Goal: Task Accomplishment & Management: Manage account settings

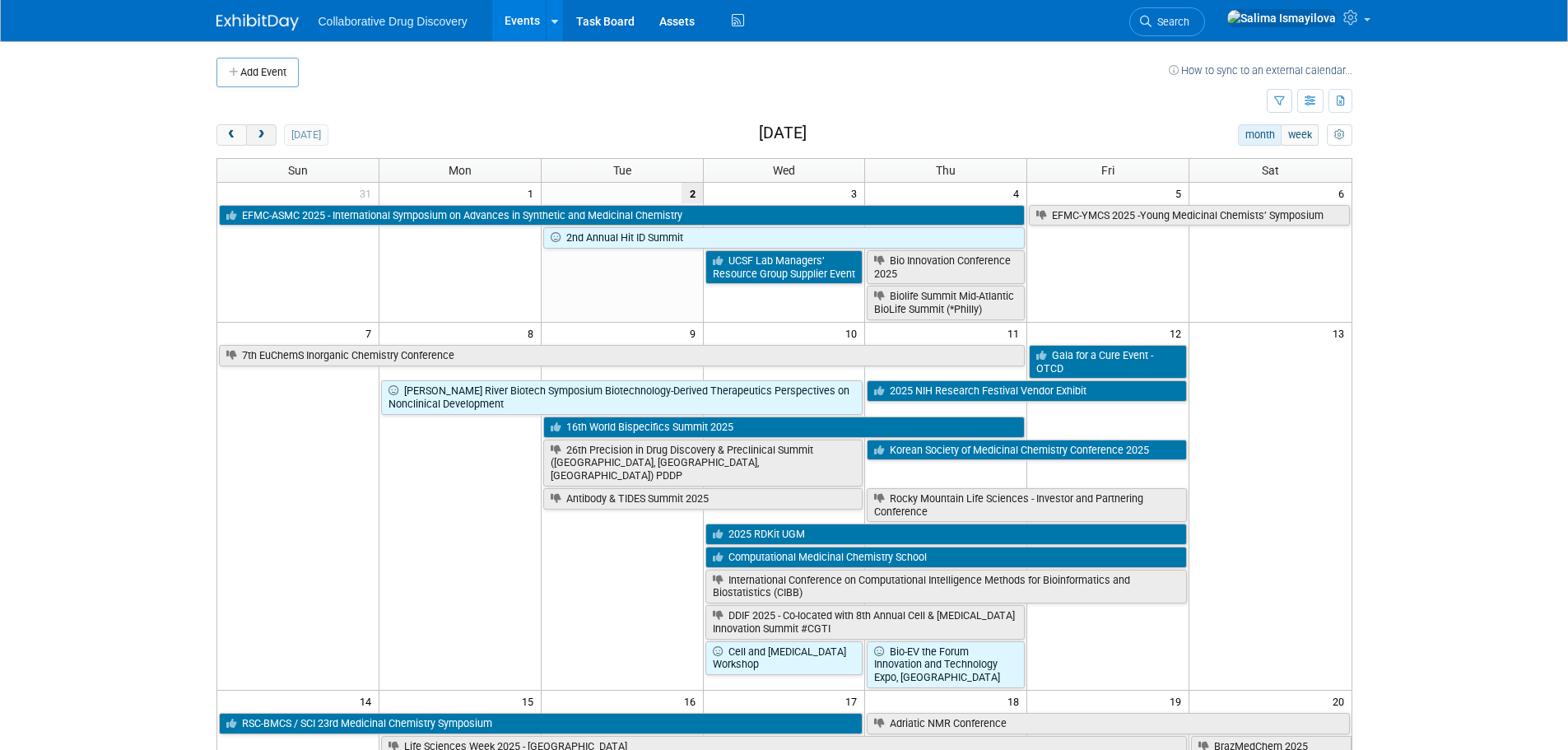
click at [264, 133] on span "next" at bounding box center [261, 136] width 12 height 11
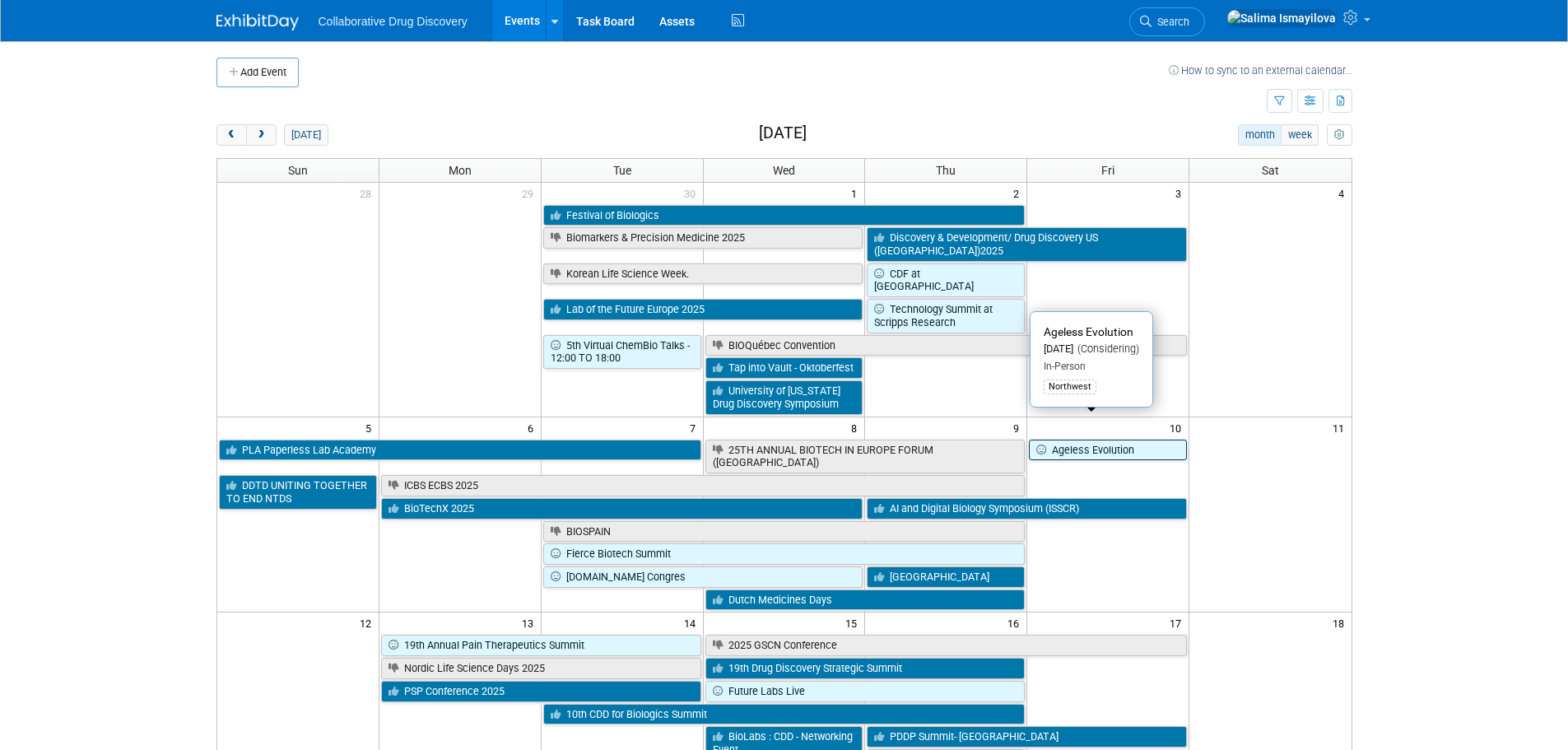
click at [1075, 440] on link "Ageless Evolution" at bounding box center [1107, 450] width 158 height 21
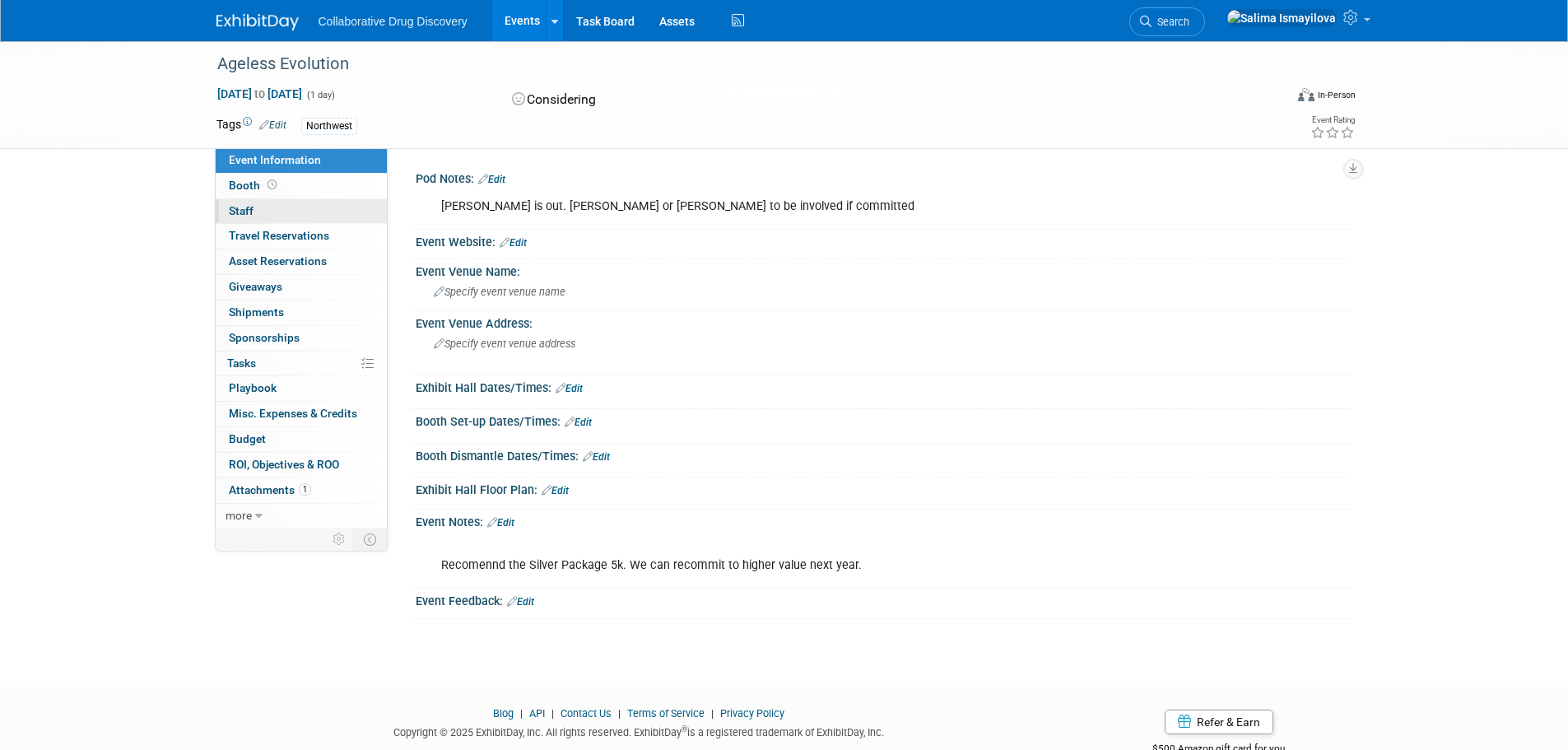
click at [250, 214] on span "Staff 0" at bounding box center [242, 211] width 25 height 13
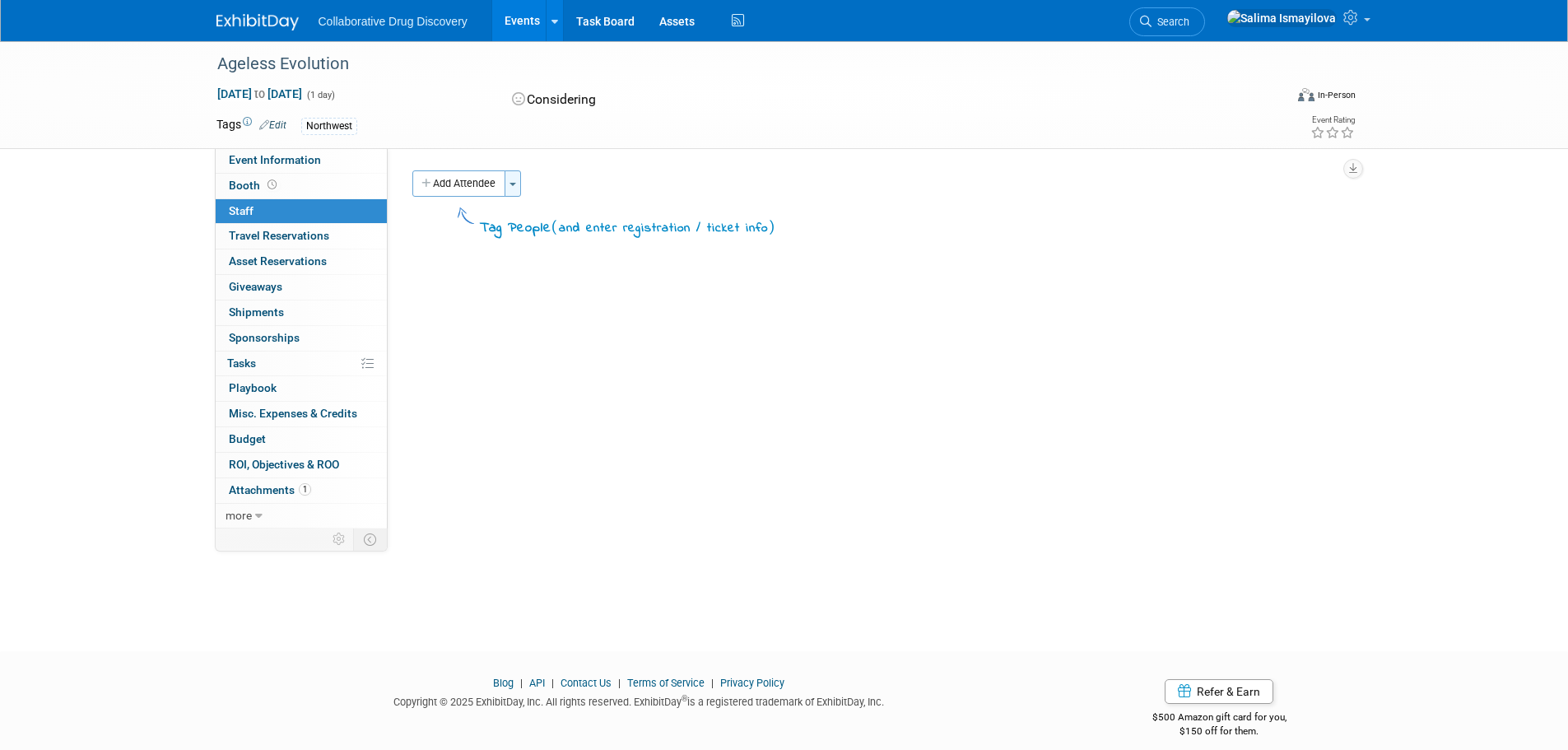
click at [514, 187] on button "Toggle Dropdown" at bounding box center [512, 183] width 17 height 26
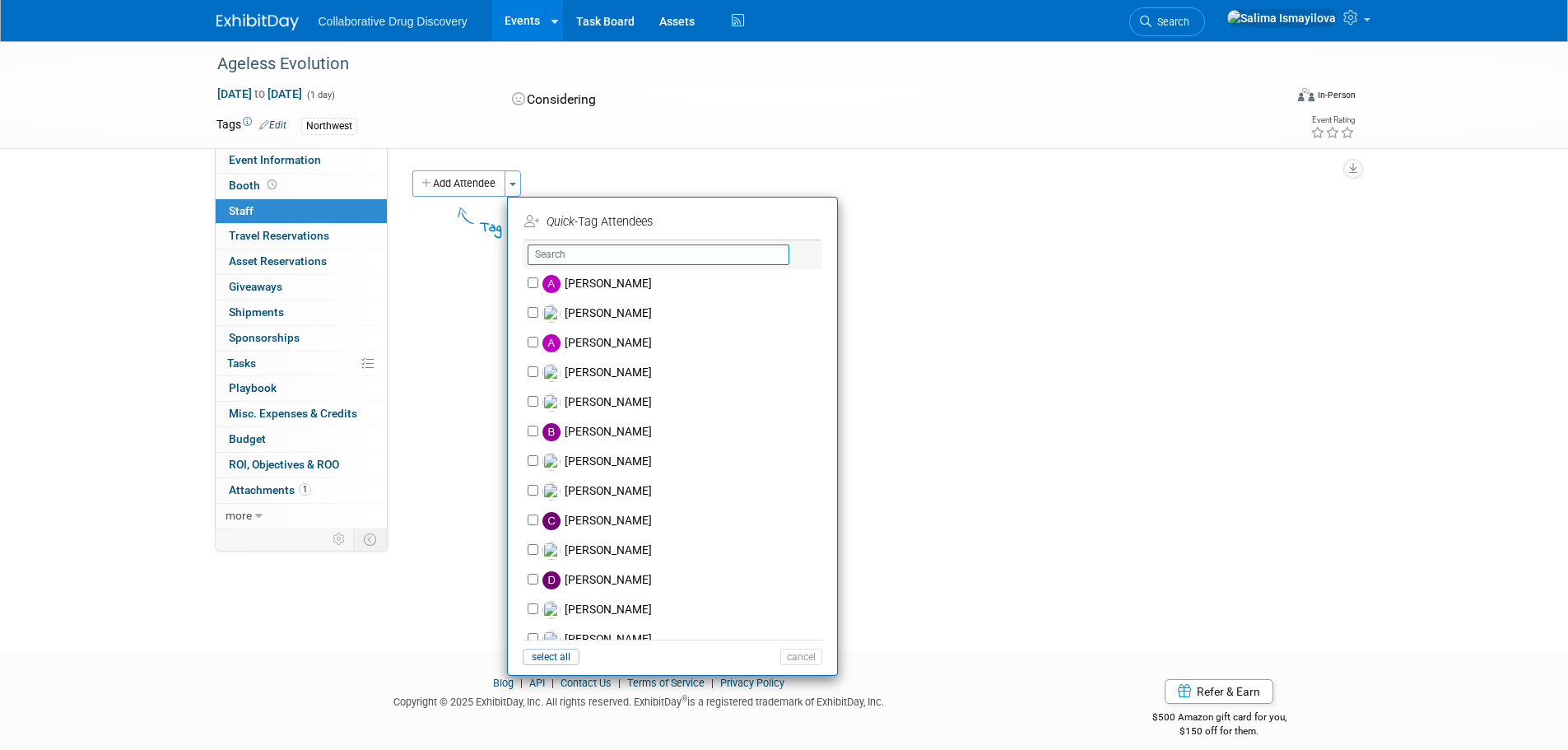
click at [554, 256] on input "text" at bounding box center [658, 254] width 262 height 20
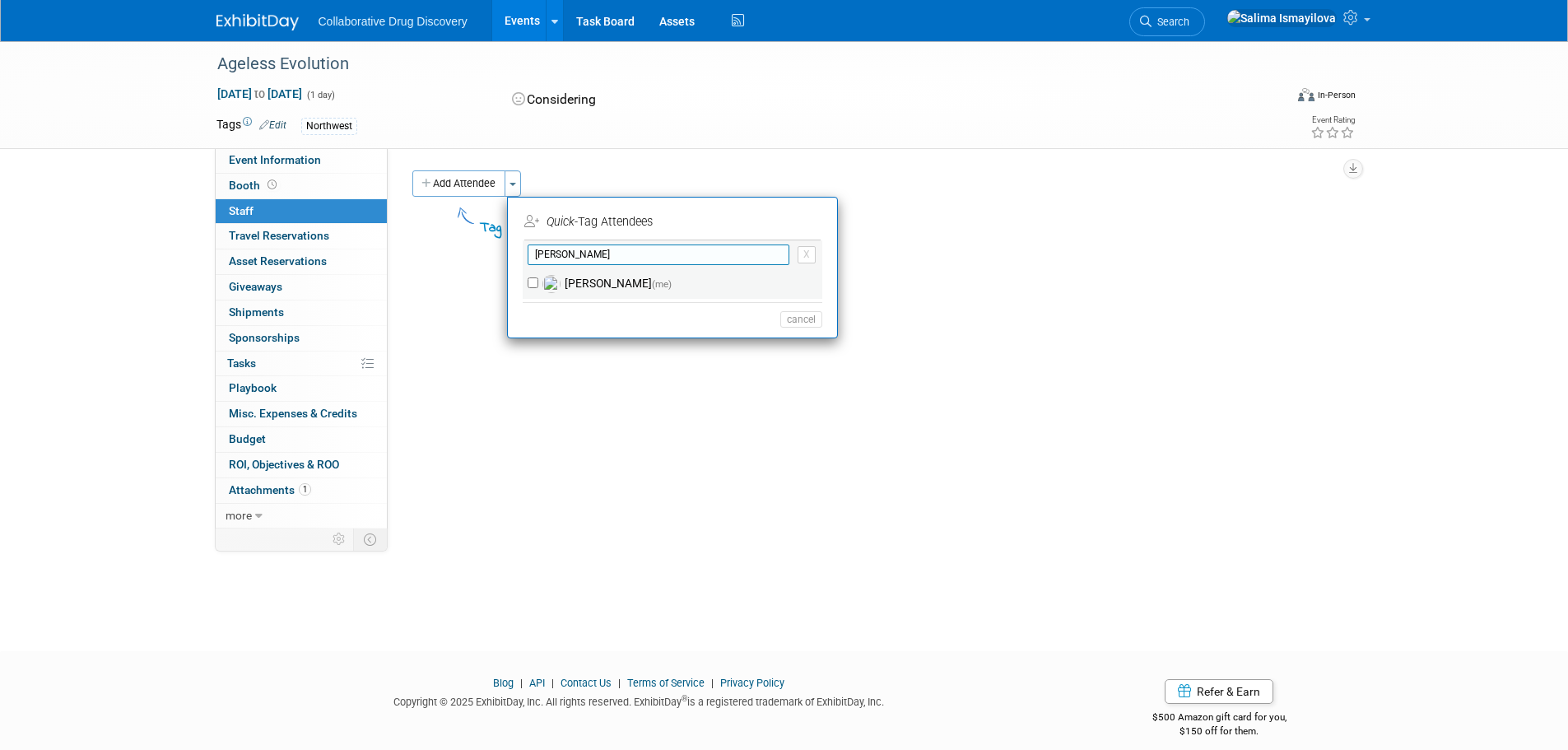
type input "[PERSON_NAME]"
click at [529, 292] on div "[PERSON_NAME] (me)" at bounding box center [673, 284] width 300 height 30
click at [532, 279] on input "[PERSON_NAME] (me)" at bounding box center [532, 283] width 11 height 11
checkbox input "true"
click at [786, 219] on button "Apply" at bounding box center [795, 221] width 50 height 24
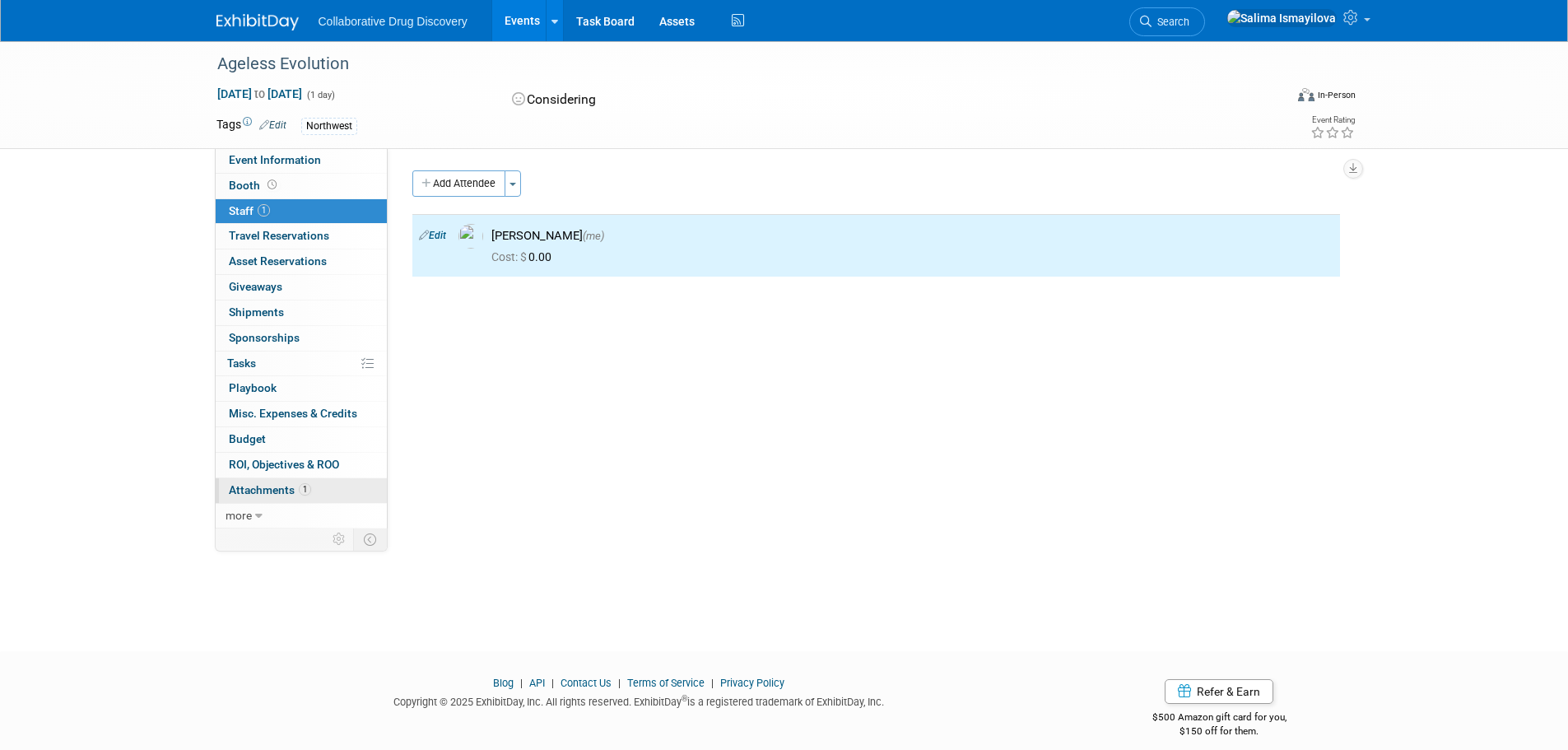
click at [278, 491] on span "Attachments 1" at bounding box center [270, 489] width 82 height 13
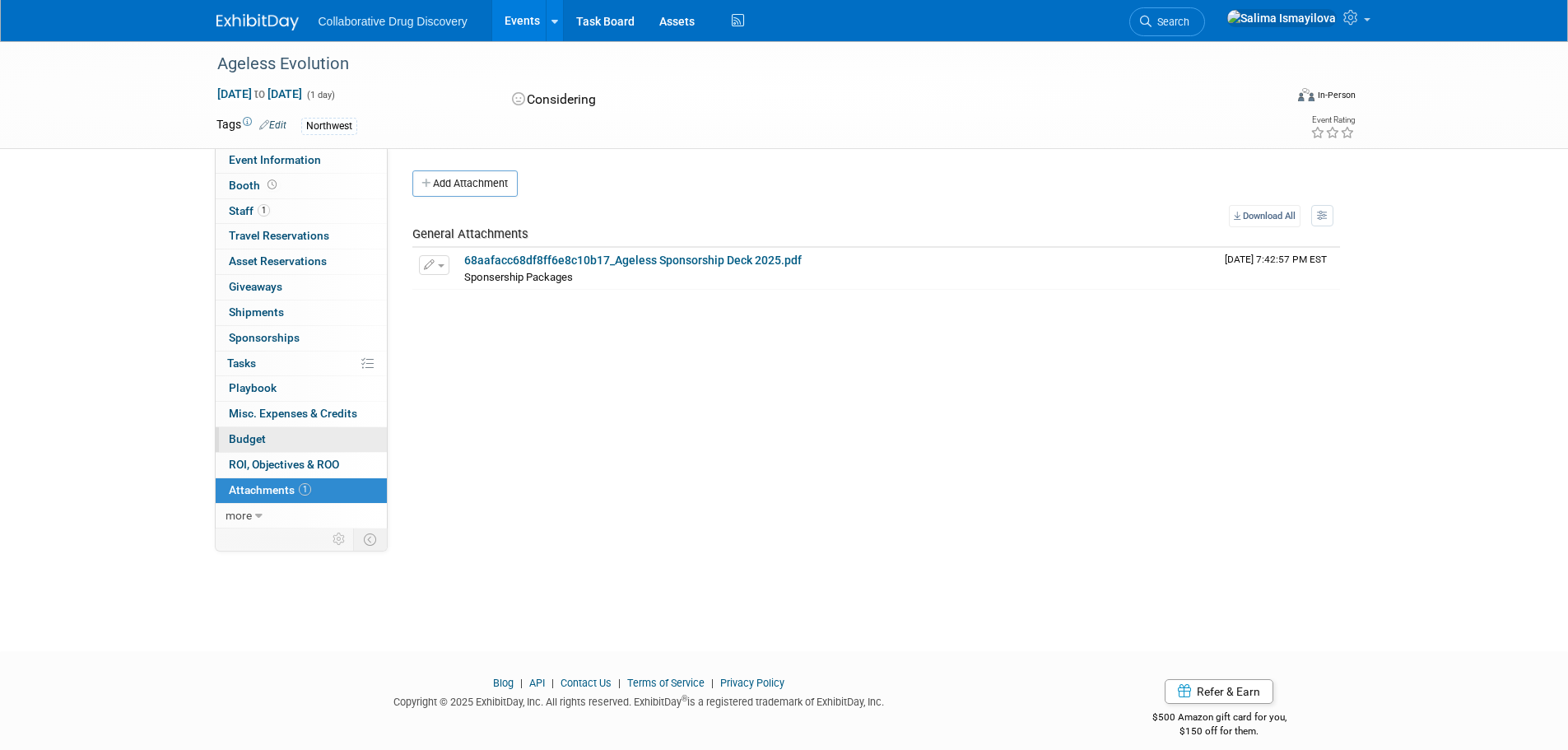
click at [283, 434] on link "Budget" at bounding box center [301, 440] width 171 height 25
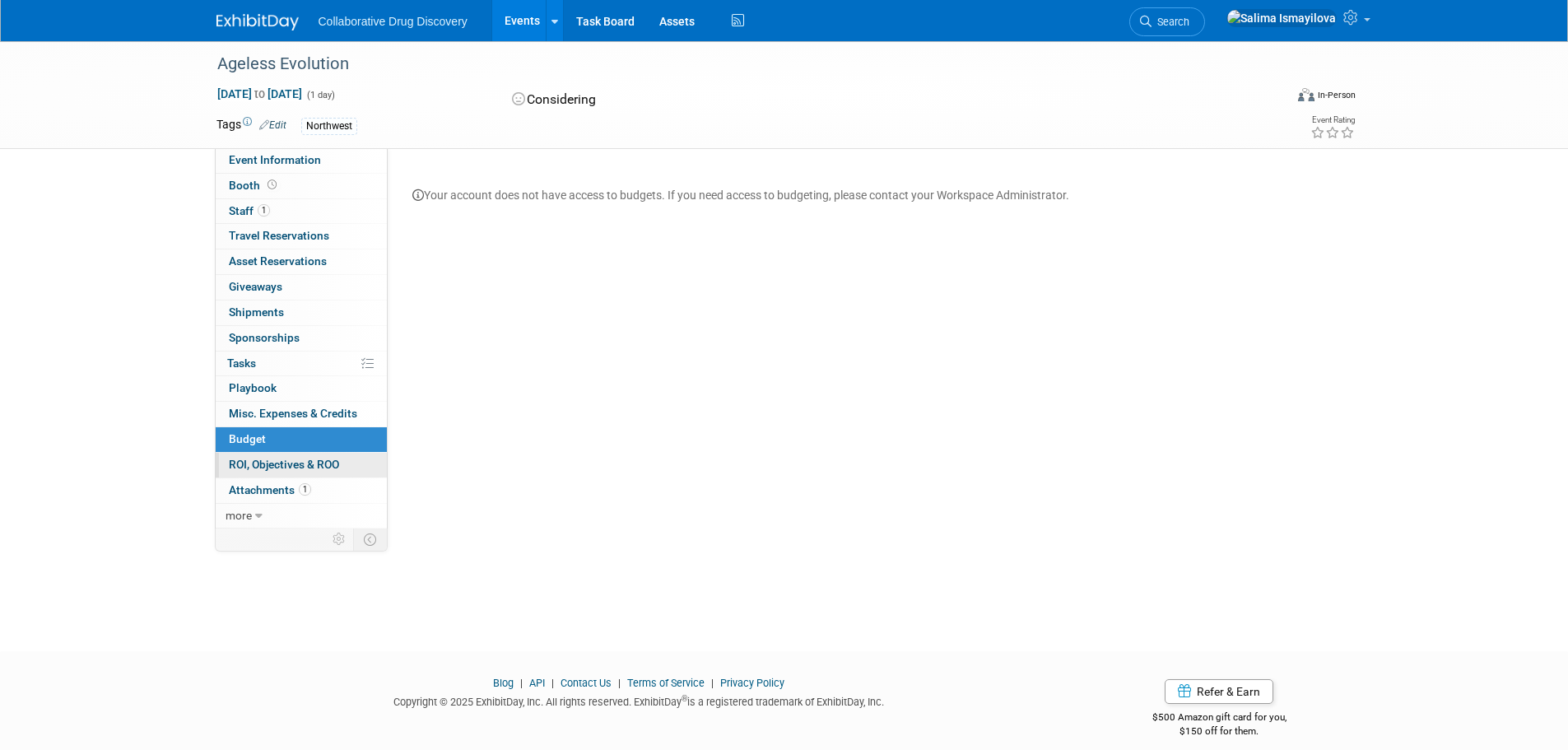
click at [272, 465] on span "ROI, Objectives & ROO 0" at bounding box center [284, 464] width 110 height 13
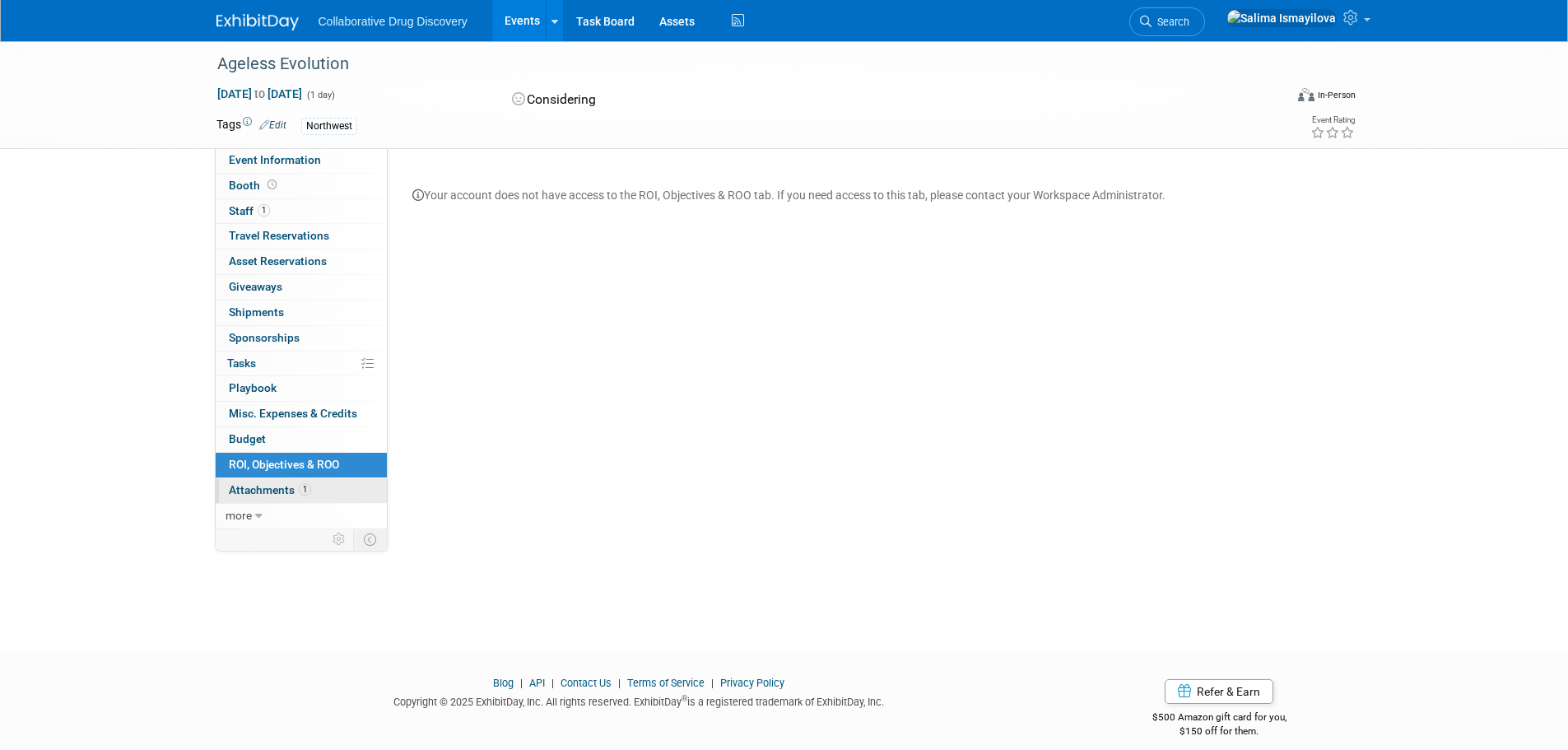
click at [280, 487] on span "Attachments 1" at bounding box center [270, 489] width 82 height 13
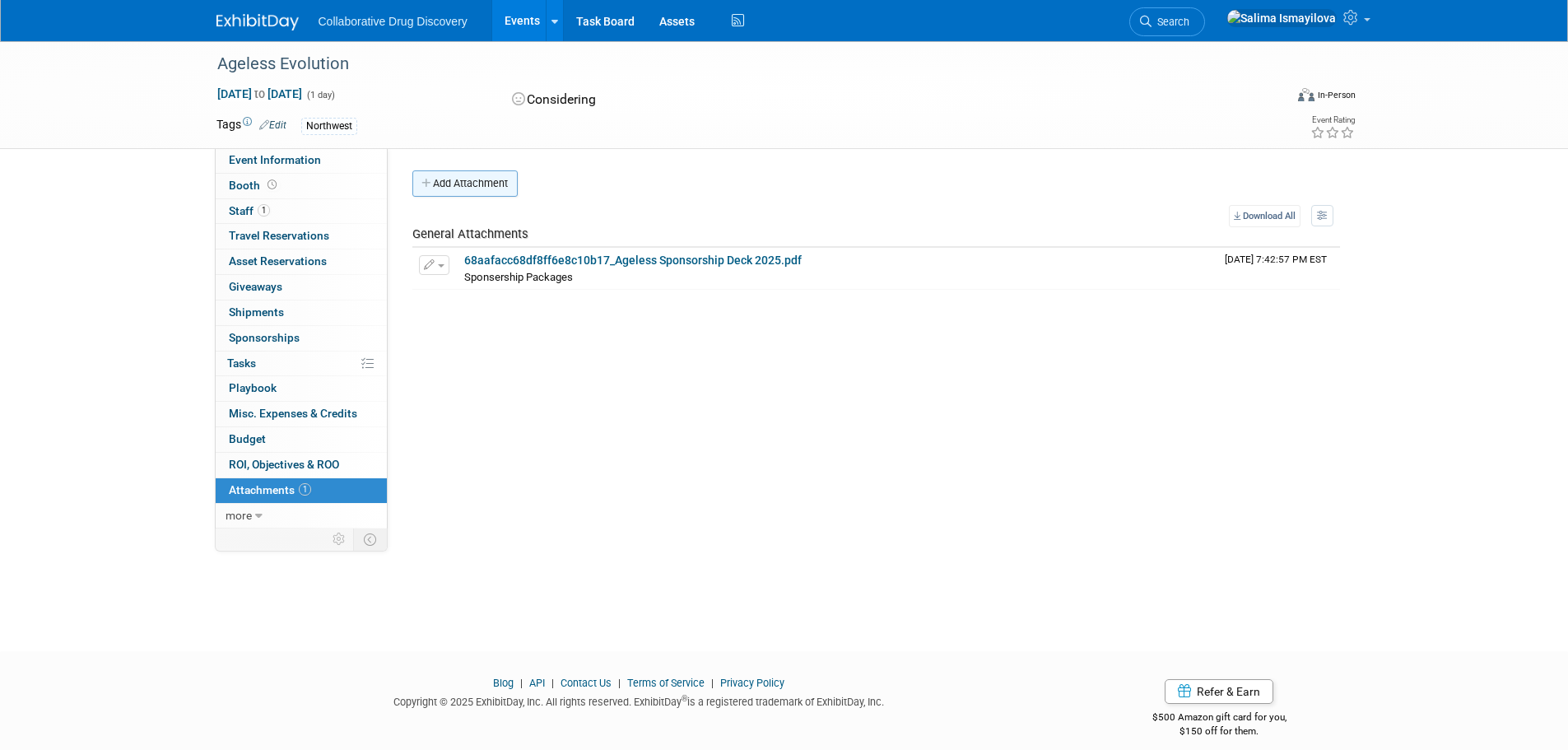
click at [471, 186] on button "Add Attachment" at bounding box center [465, 183] width 106 height 26
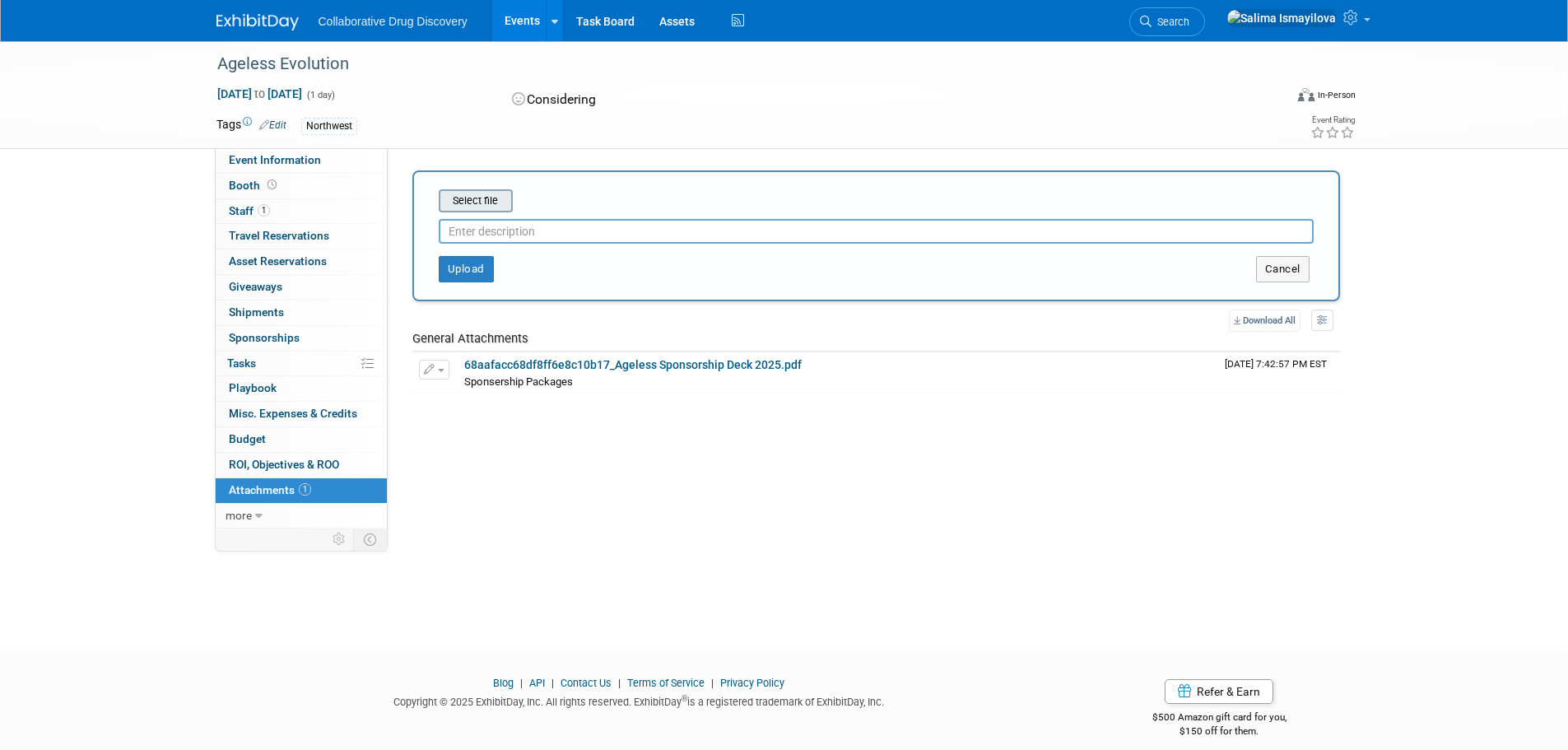
click at [470, 209] on input "file" at bounding box center [413, 201] width 196 height 19
type input "C:\fakepath\Sep Receipts.zip"
click at [476, 207] on input "file" at bounding box center [413, 201] width 196 height 19
click at [1274, 271] on button "Cancel" at bounding box center [1282, 269] width 54 height 26
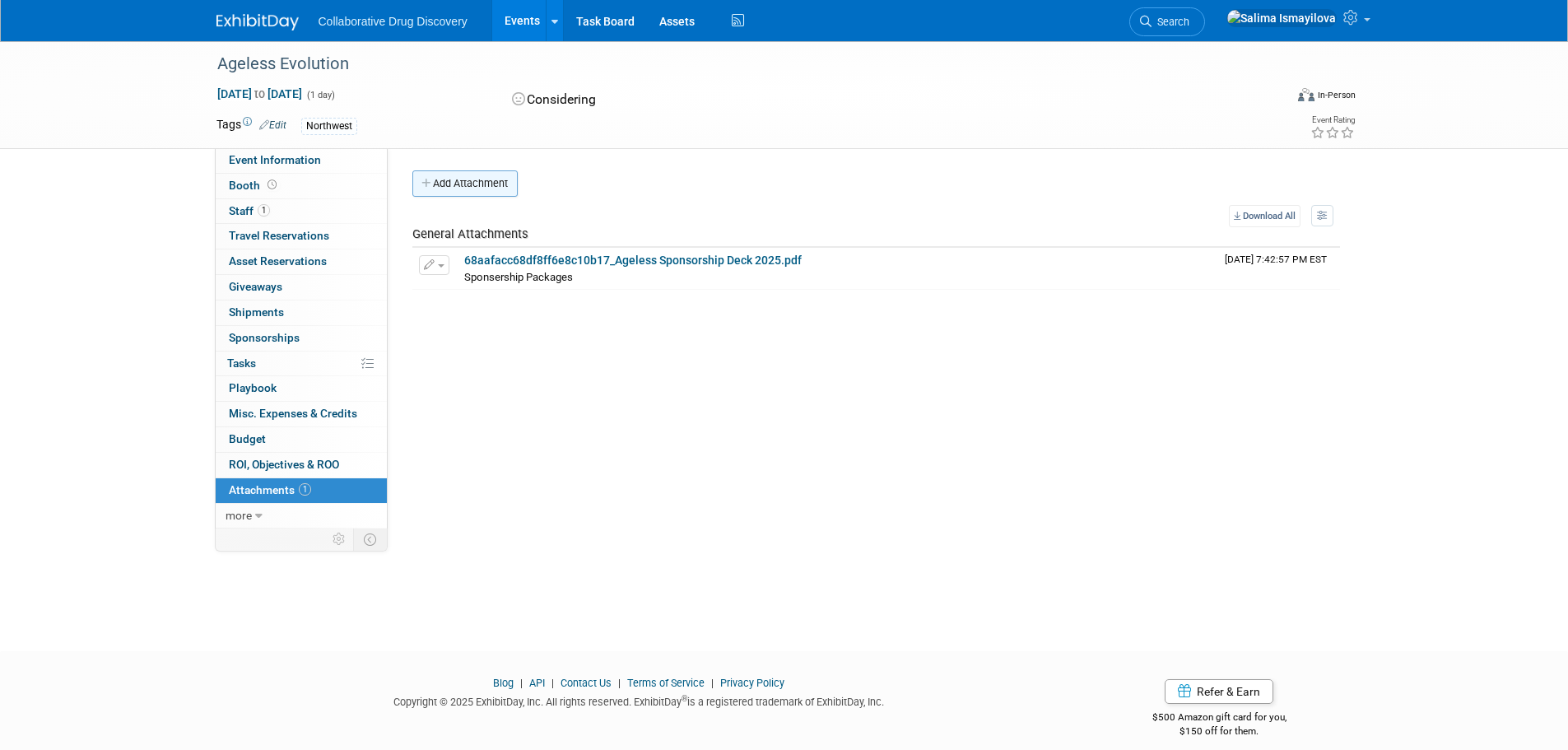
click at [463, 191] on button "Add Attachment" at bounding box center [465, 183] width 106 height 26
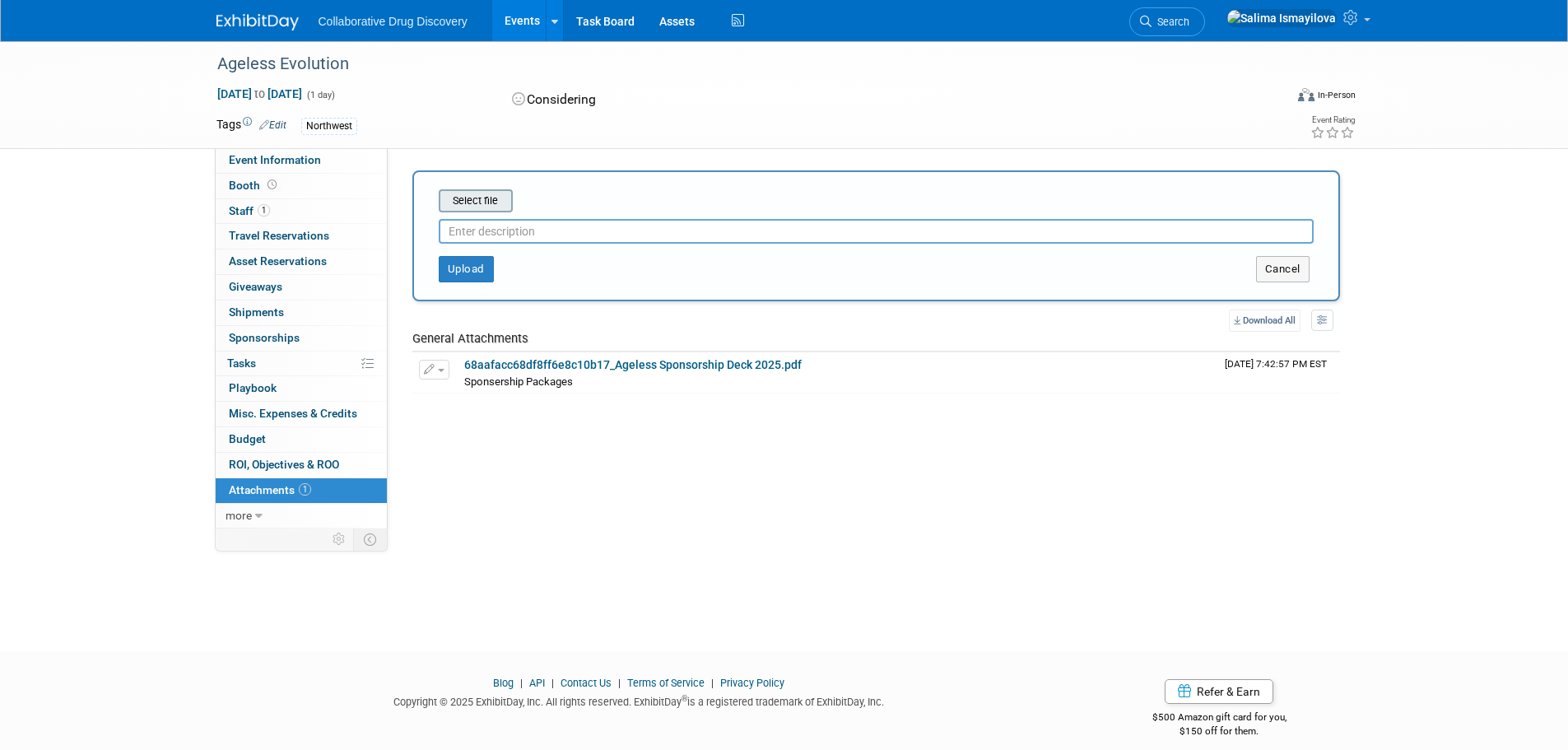
click at [468, 200] on input "file" at bounding box center [413, 201] width 196 height 19
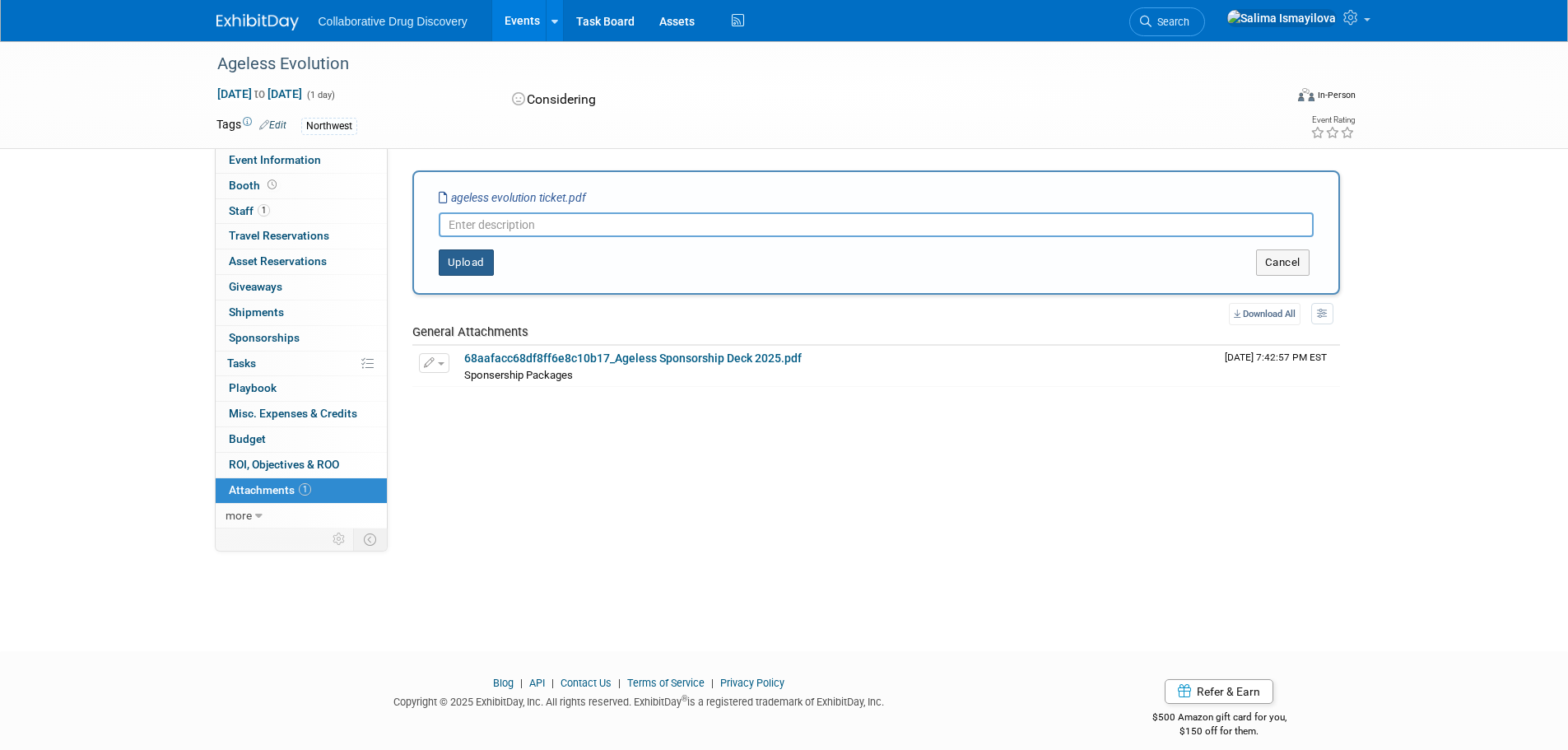
click at [473, 256] on button "Upload" at bounding box center [466, 263] width 56 height 26
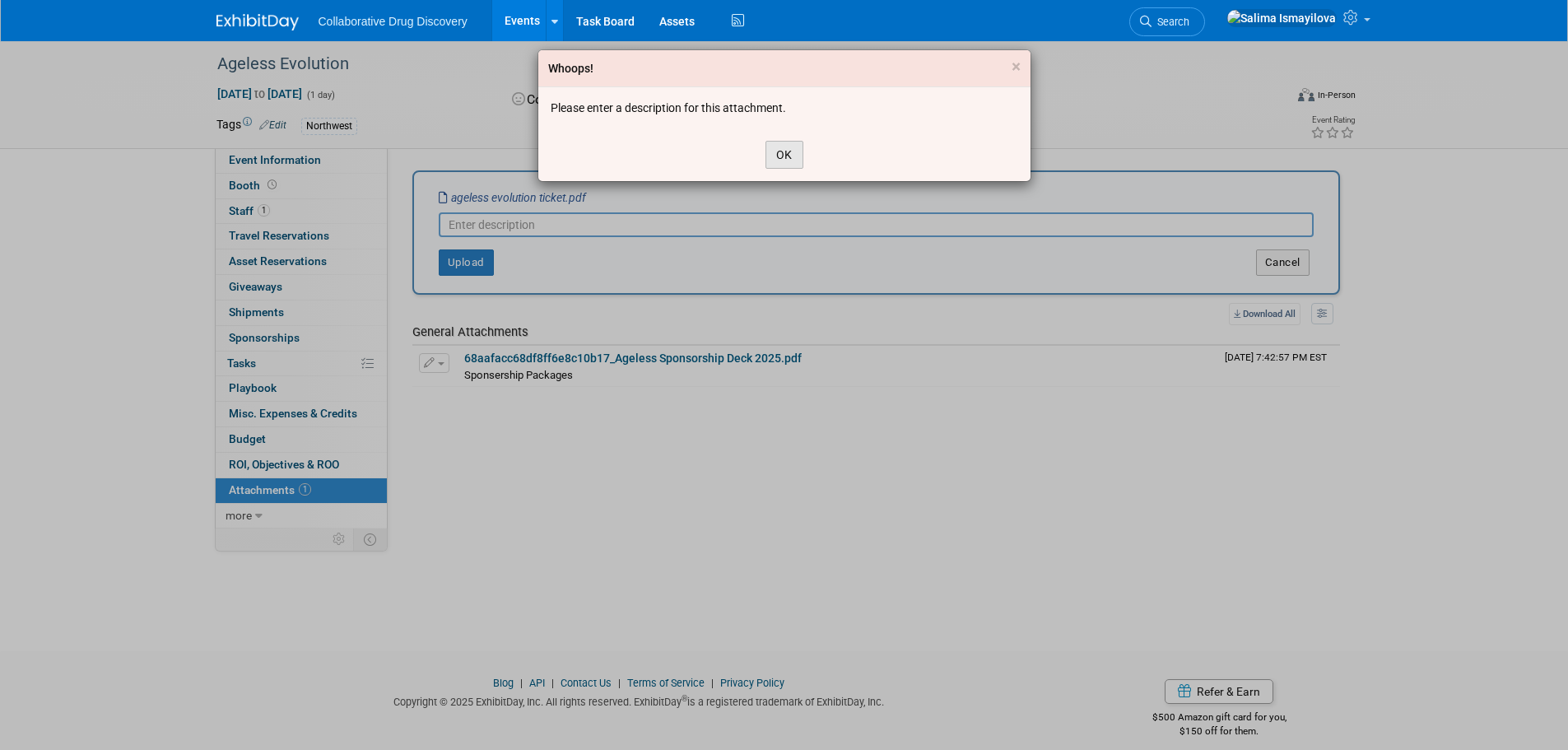
click at [787, 143] on button "OK" at bounding box center [784, 155] width 38 height 28
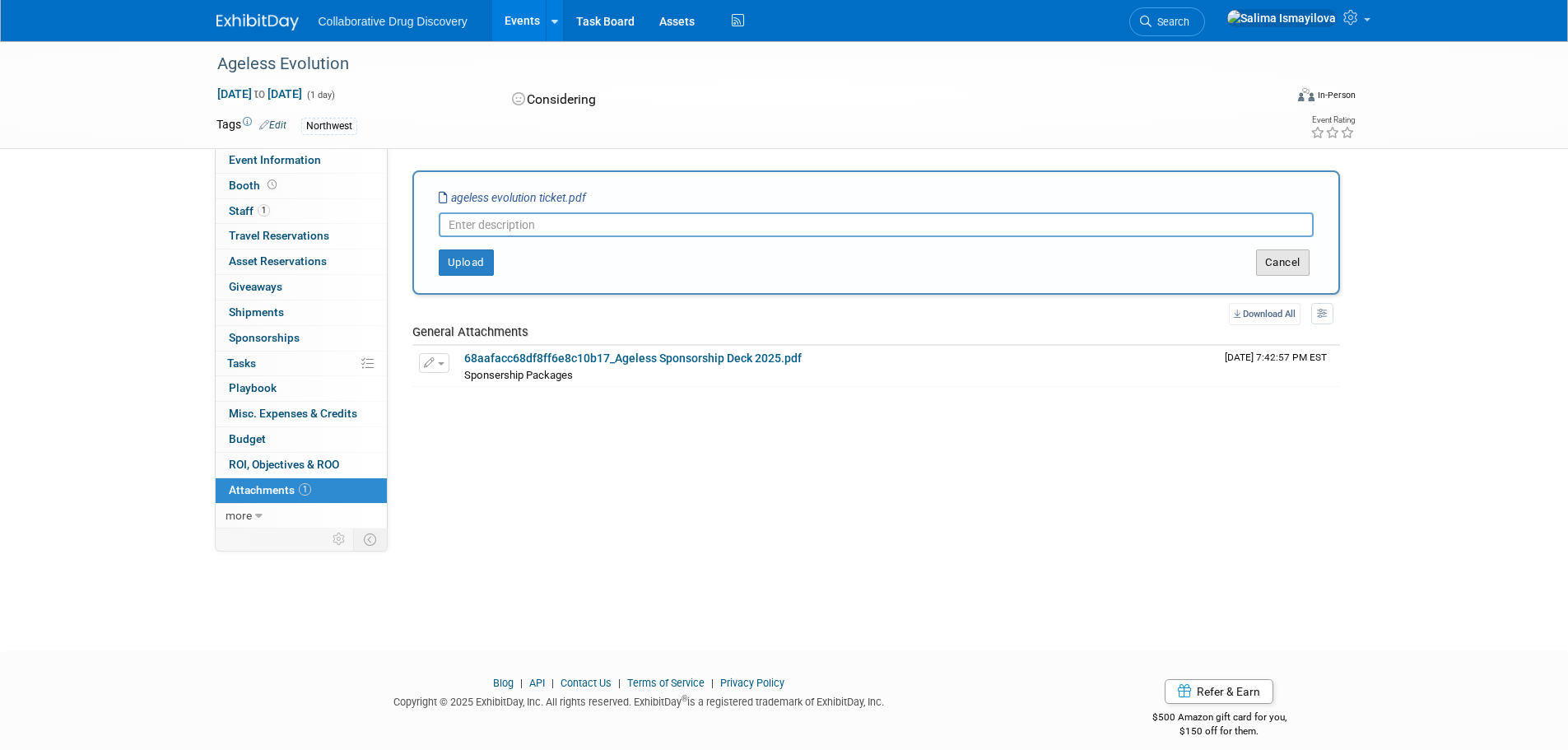
click at [1273, 264] on button "Cancel" at bounding box center [1282, 263] width 54 height 26
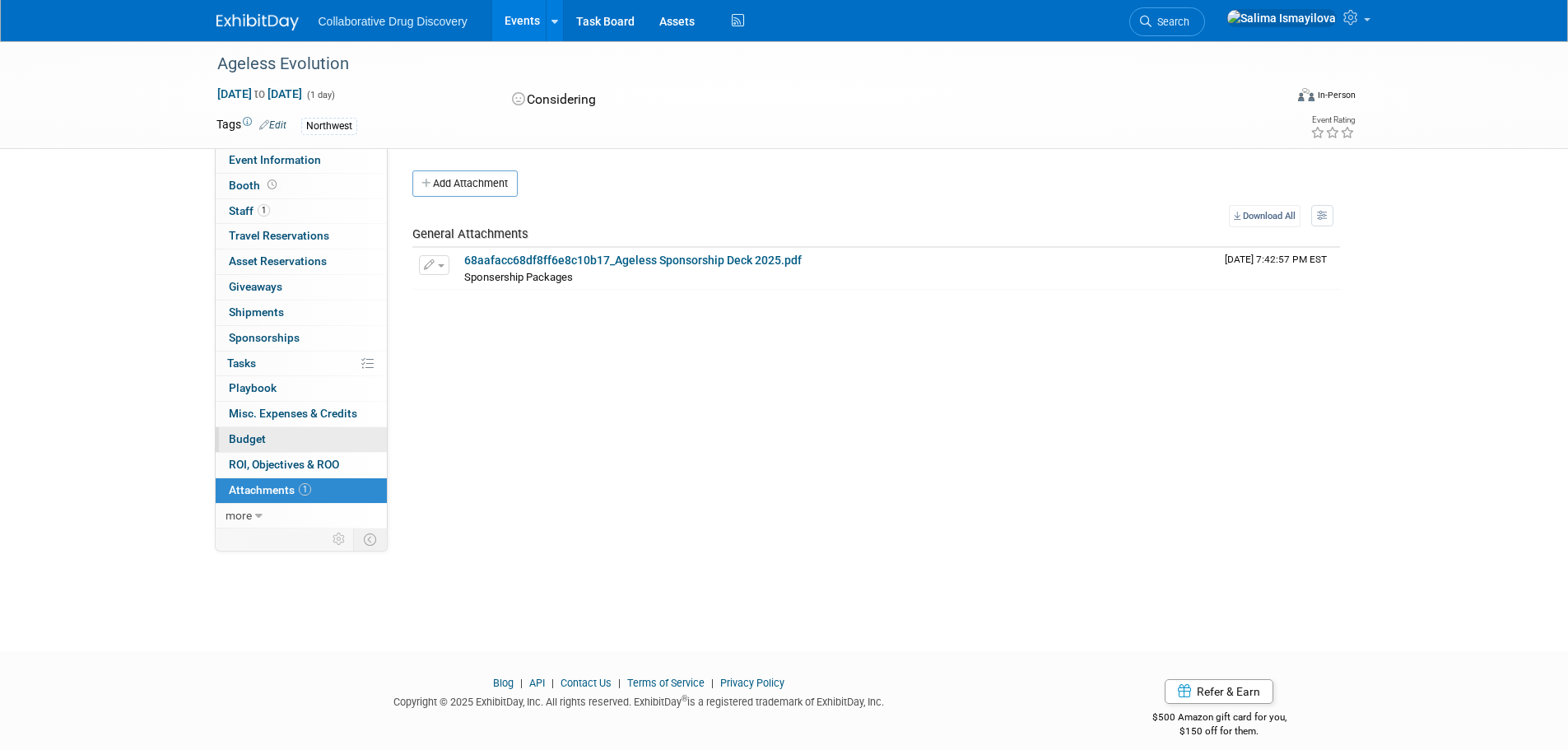
click at [257, 446] on link "Budget" at bounding box center [301, 440] width 171 height 25
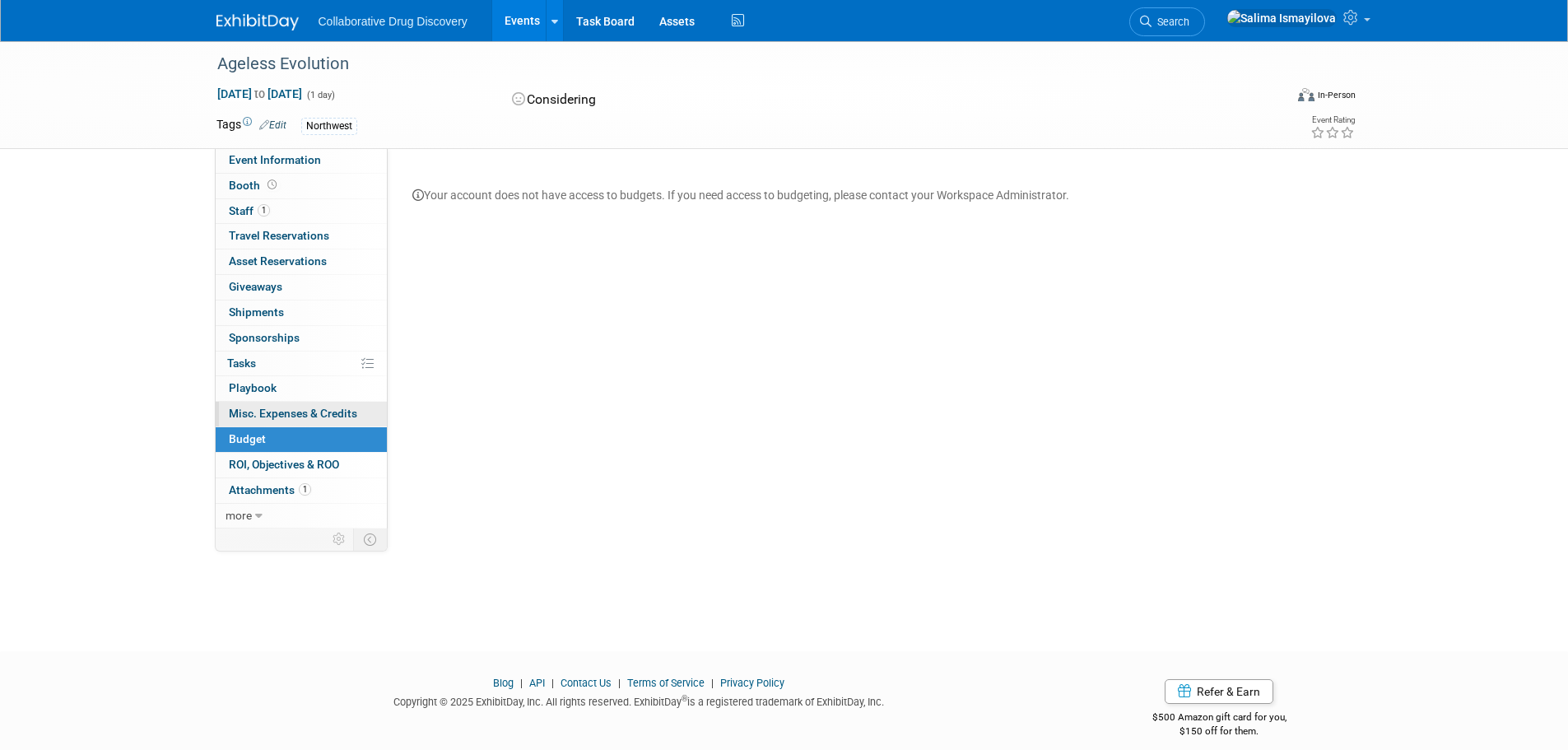
click at [252, 414] on span "Misc. Expenses & Credits 0" at bounding box center [294, 412] width 129 height 13
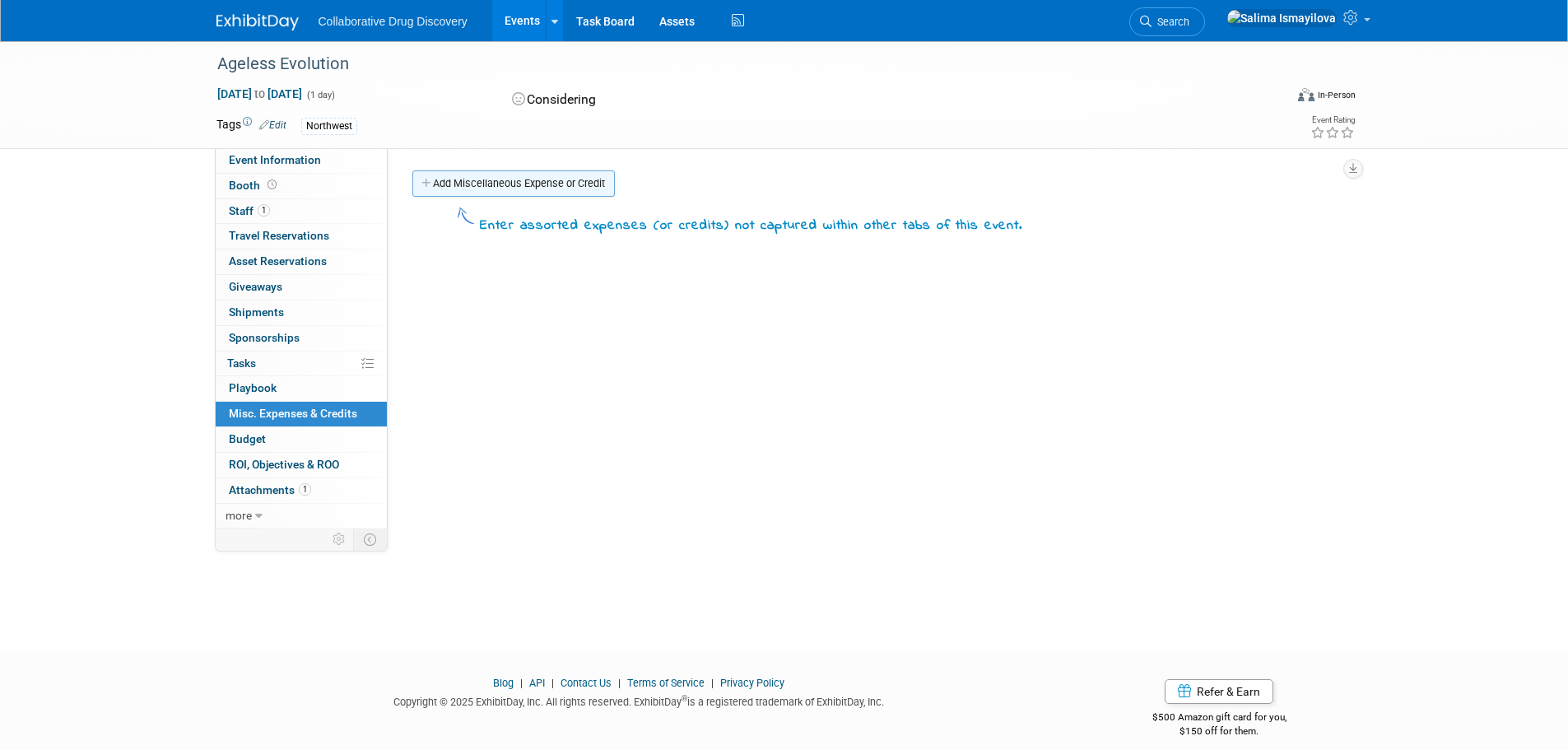
click at [516, 176] on link "Add Miscellaneous Expense or Credit" at bounding box center [514, 183] width 203 height 26
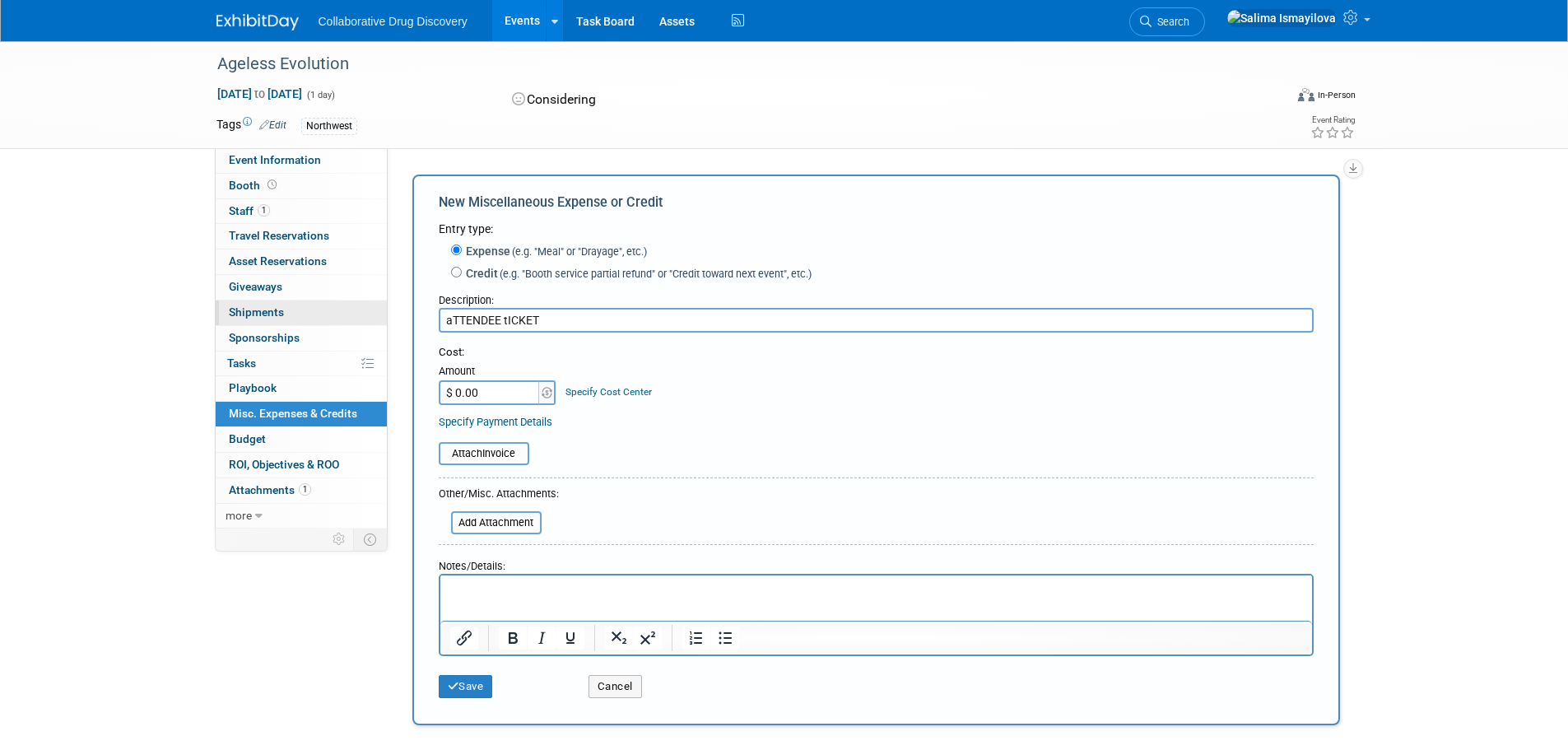
drag, startPoint x: 581, startPoint y: 327, endPoint x: 311, endPoint y: 304, distance: 271.0
click at [311, 304] on div "Event Information Event Info Booth Booth 1 Staff 1 Staff 0 Travel Reservations …" at bounding box center [784, 386] width 1161 height 689
type input "Attendee Ticket"
type input "$ 199.00"
click at [503, 461] on input "file" at bounding box center [429, 453] width 196 height 19
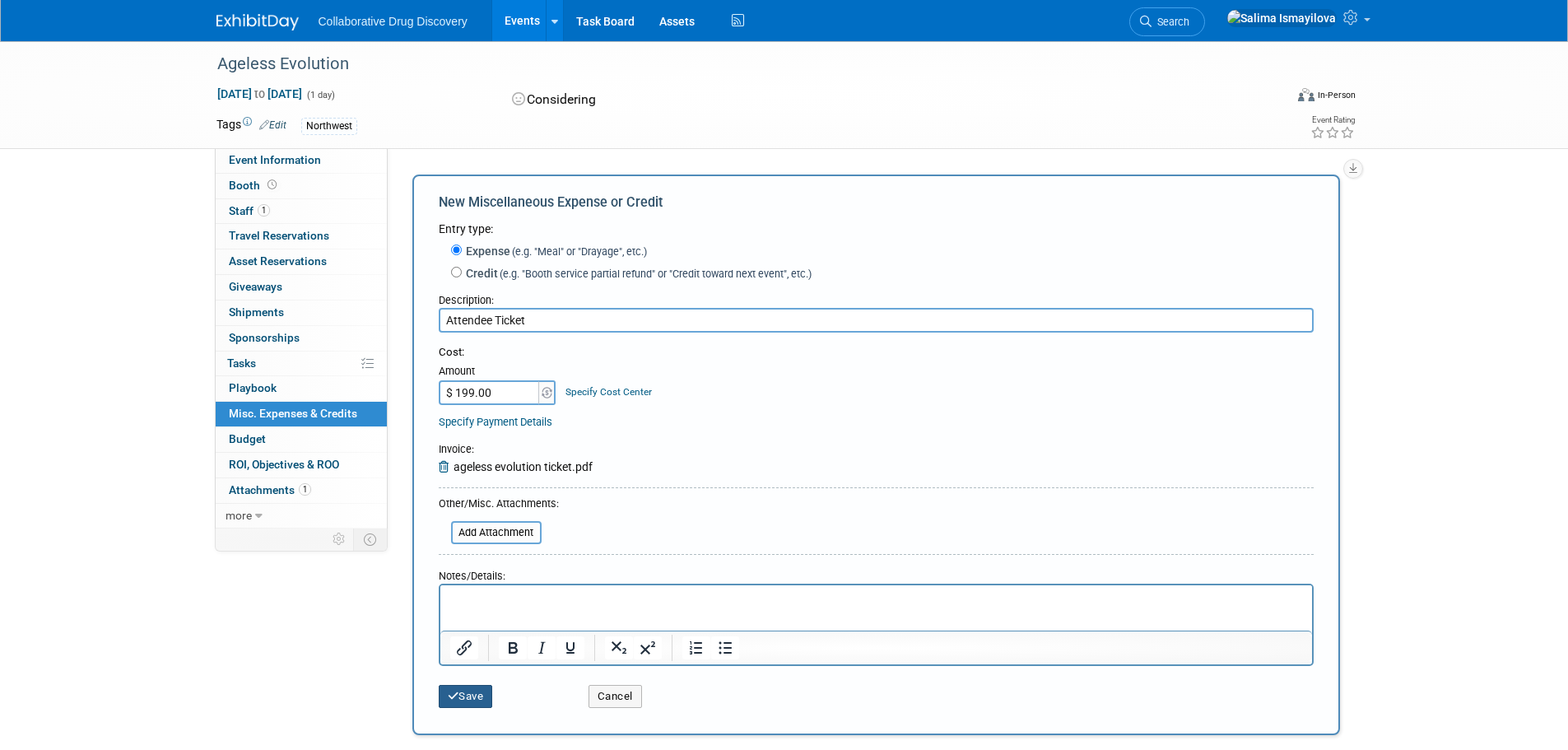
click at [472, 693] on button "Save" at bounding box center [466, 696] width 55 height 23
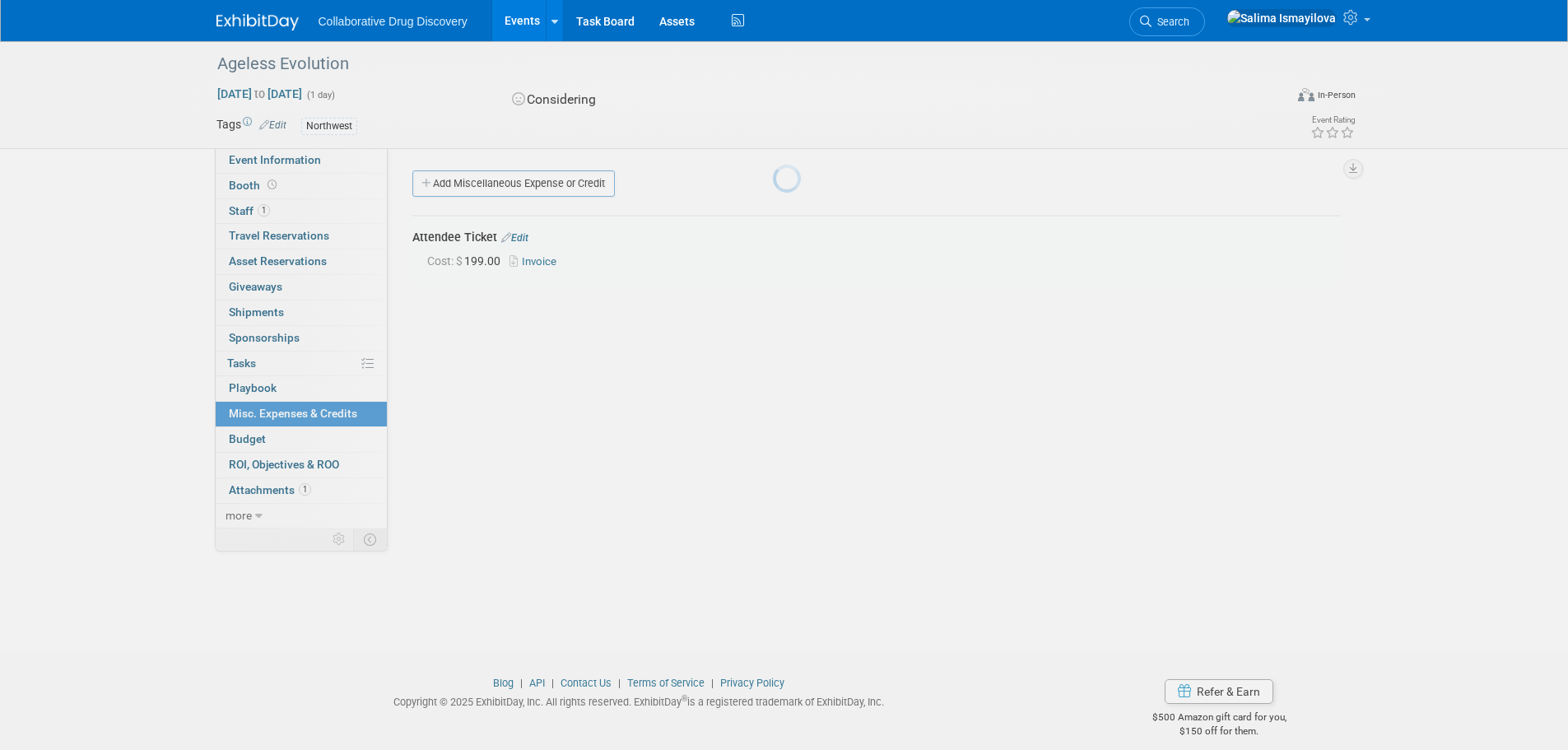
scroll to position [17, 0]
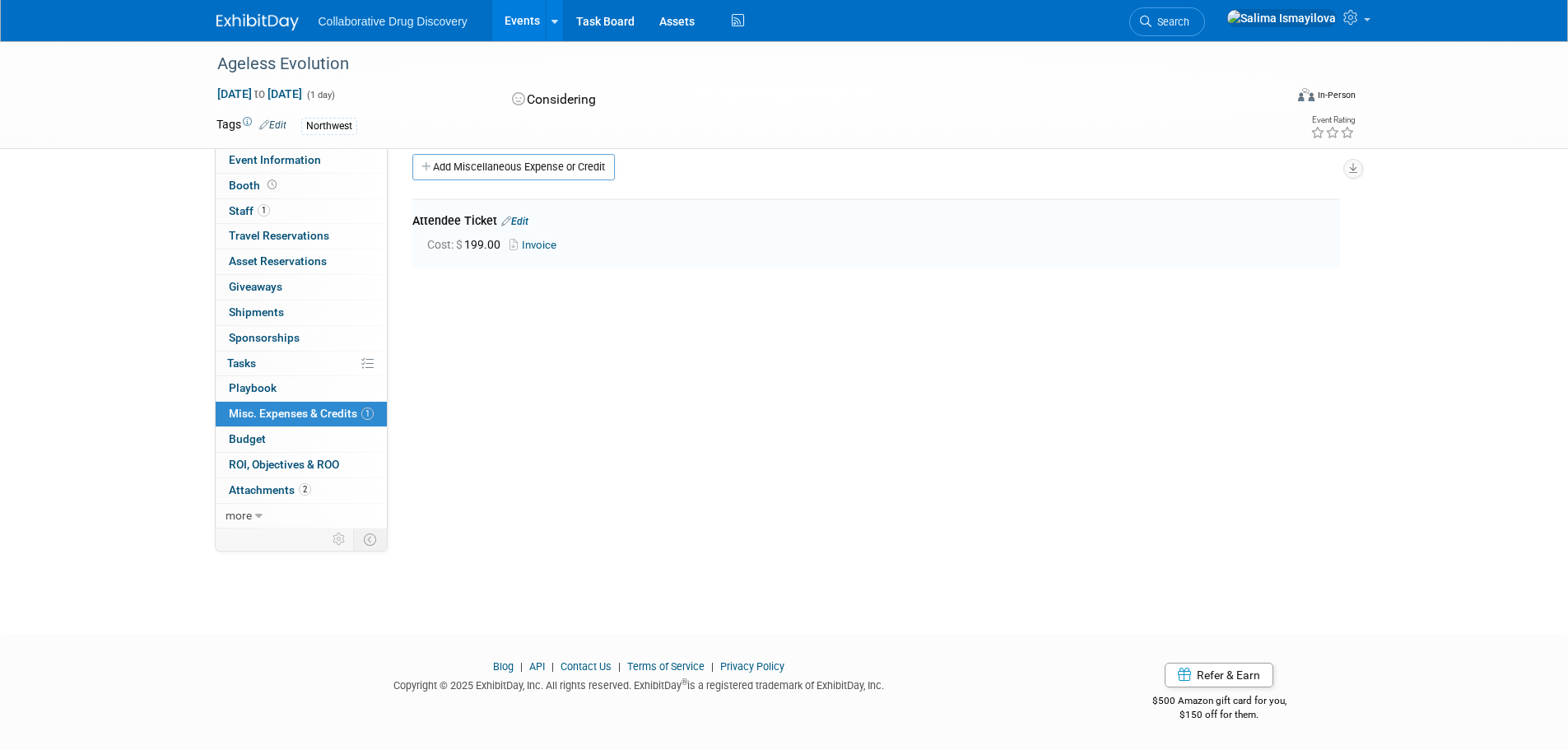
click at [522, 219] on link "Edit" at bounding box center [515, 221] width 27 height 11
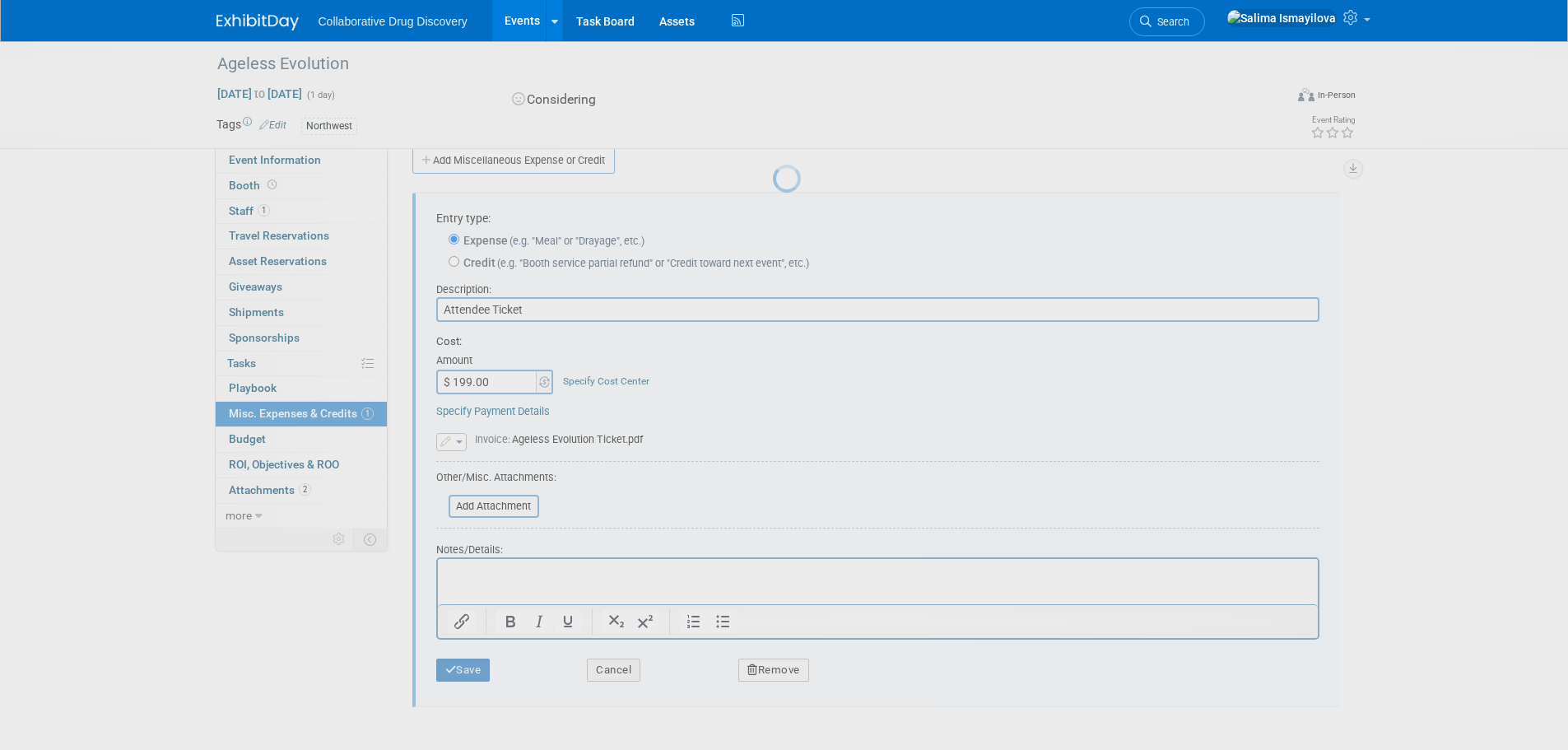
scroll to position [25, 0]
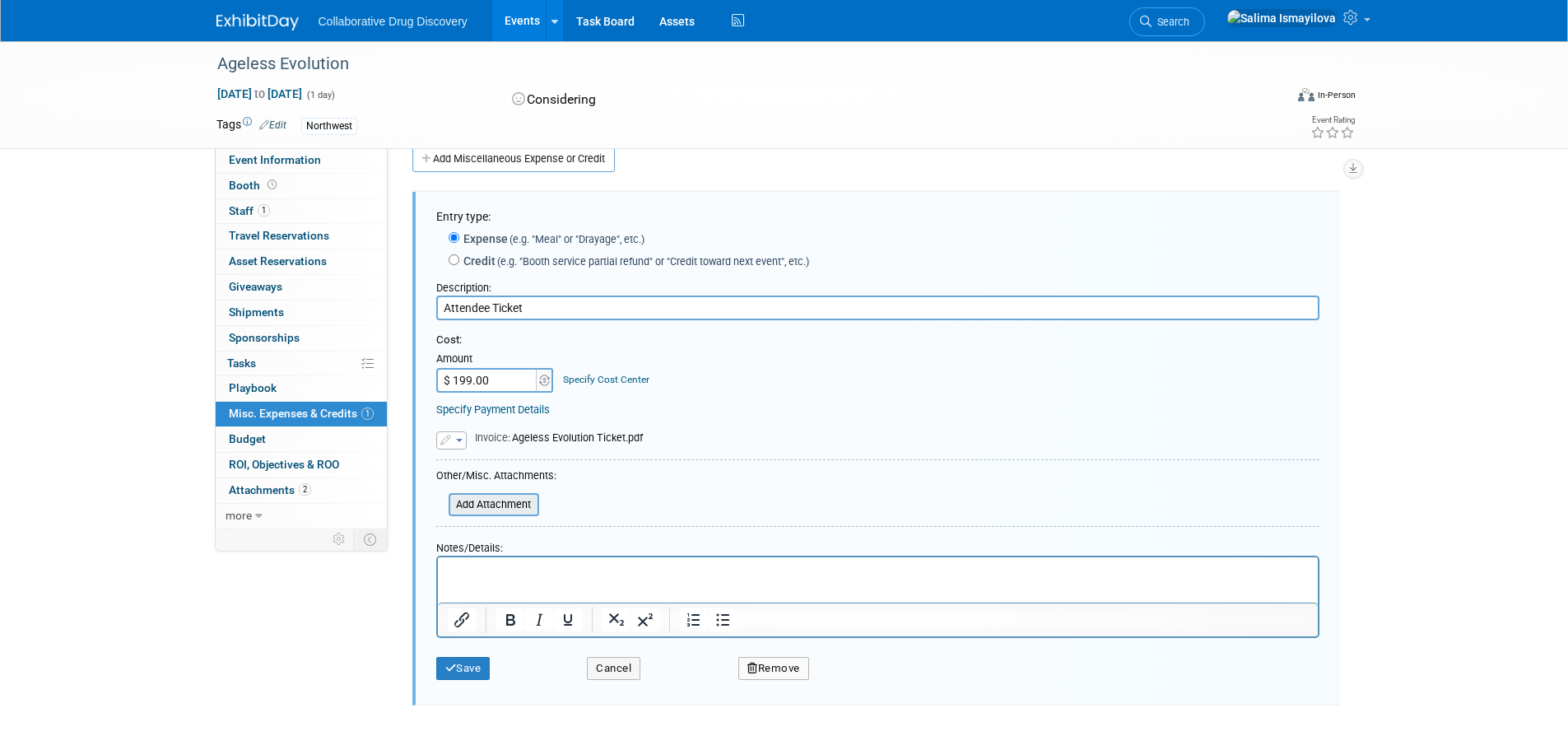
click at [499, 498] on input "file" at bounding box center [439, 504] width 196 height 19
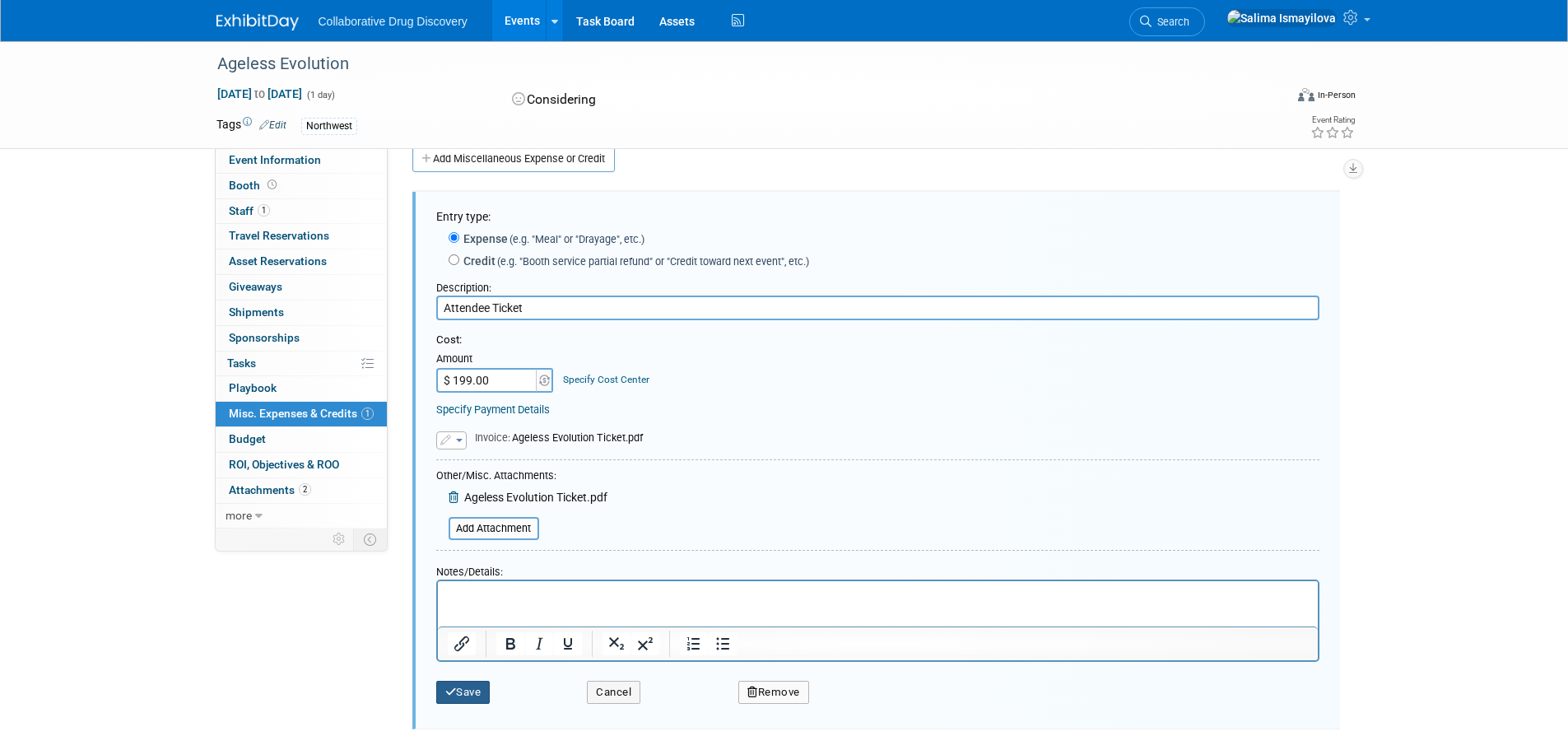
click at [472, 694] on button "Save" at bounding box center [464, 692] width 55 height 23
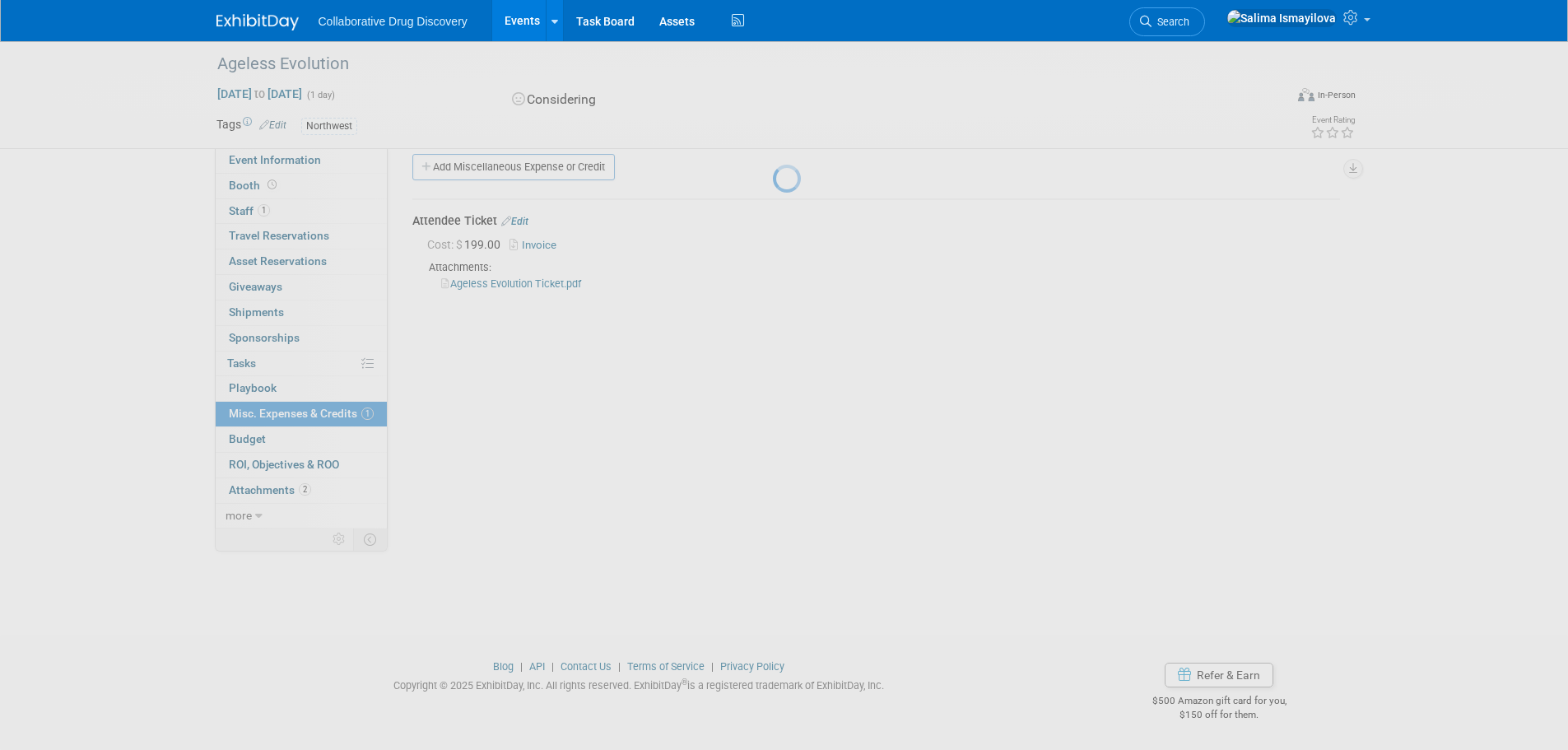
scroll to position [17, 0]
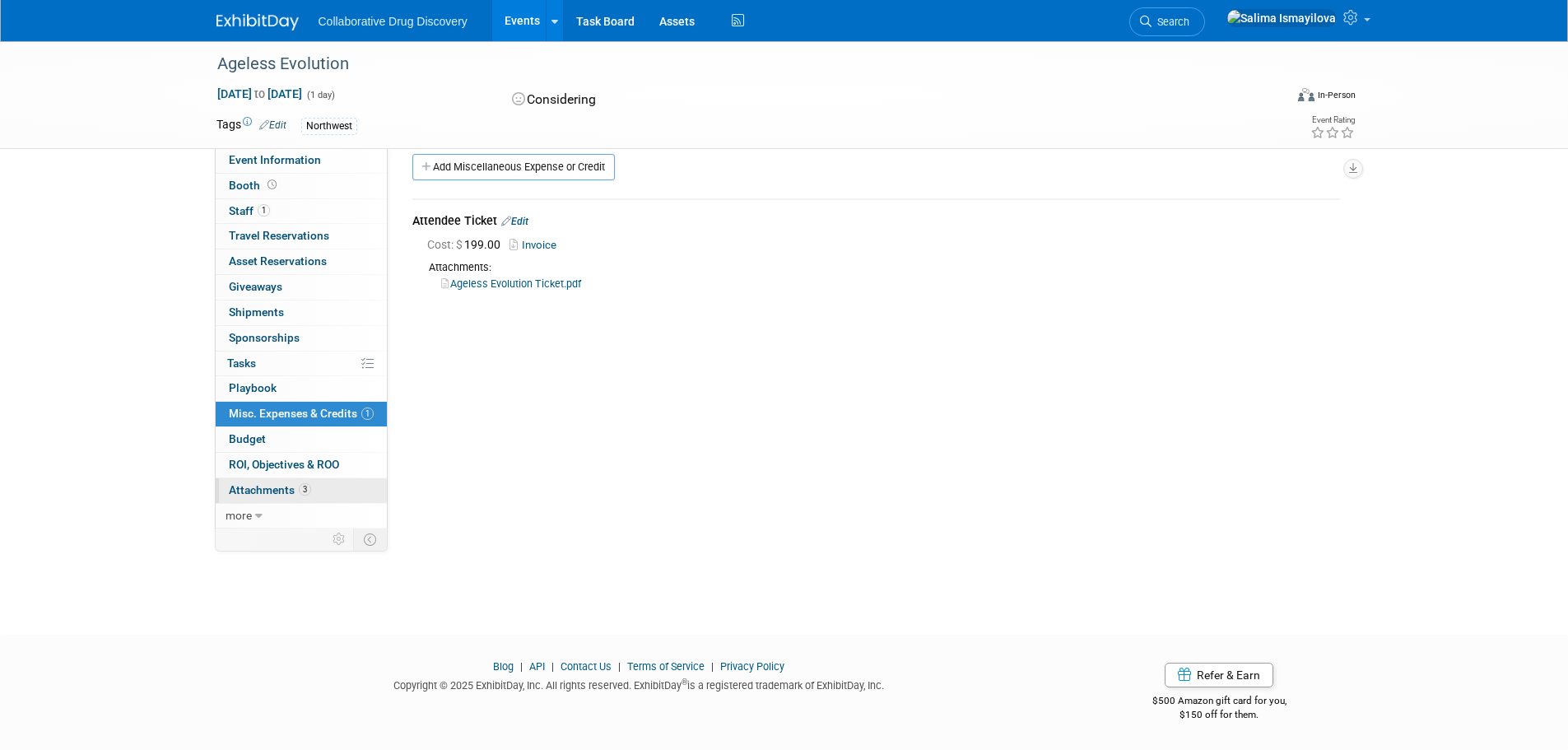
click at [279, 490] on span "Attachments 3" at bounding box center [270, 489] width 82 height 13
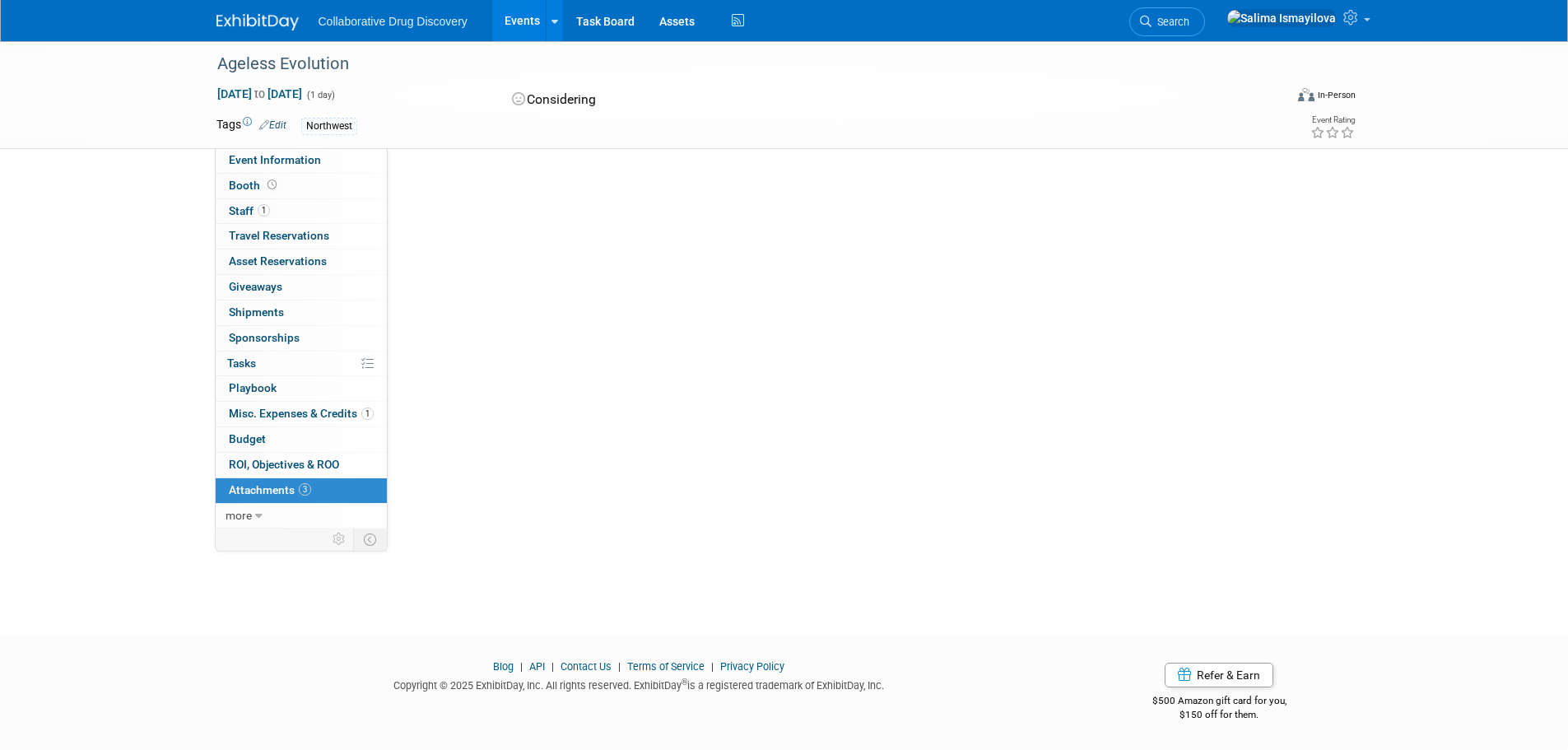
scroll to position [0, 0]
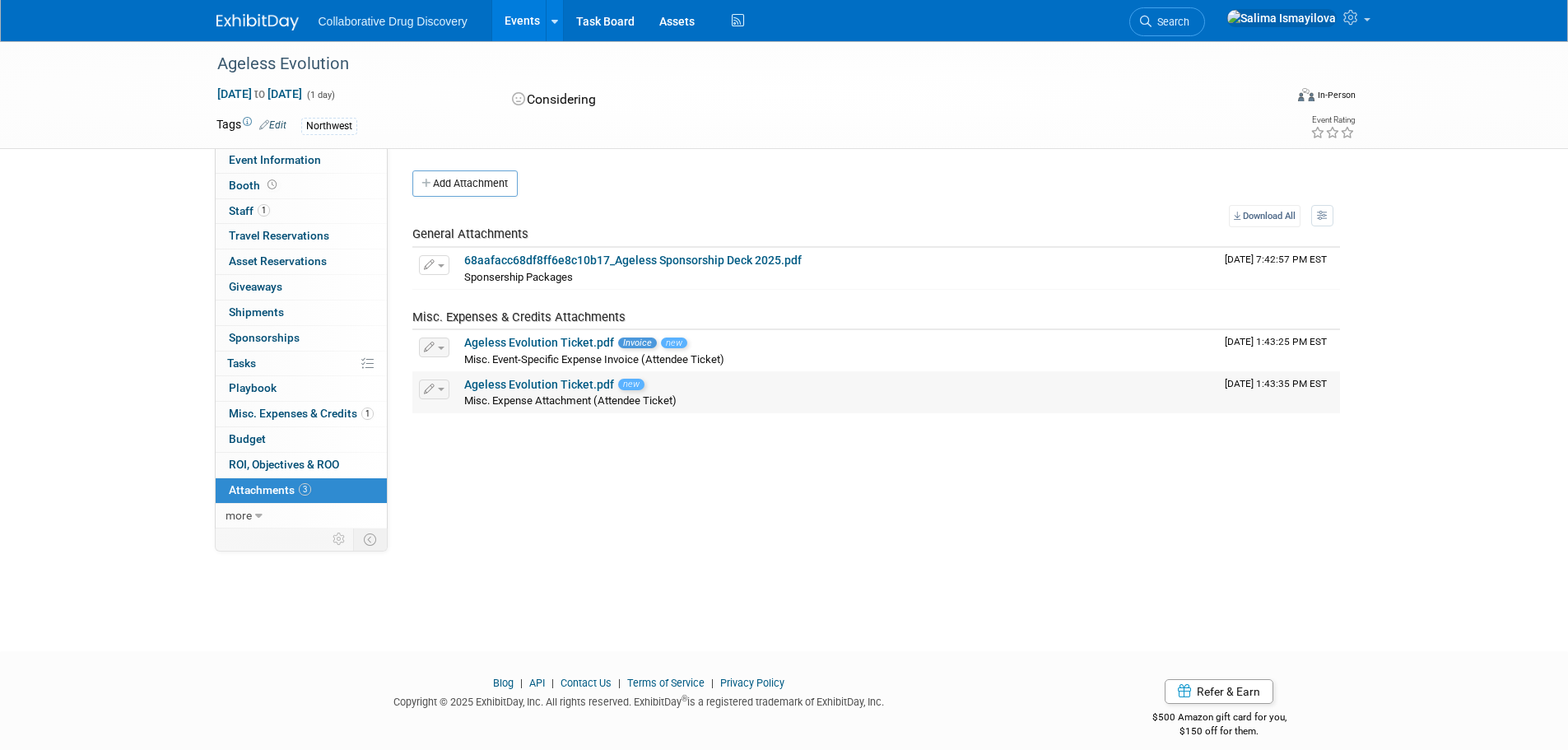
click at [441, 393] on button "button" at bounding box center [434, 389] width 31 height 19
click at [487, 465] on div "Pod Notes: Edit [PERSON_NAME] is out. [PERSON_NAME] or [PERSON_NAME] to be invo…" at bounding box center [870, 338] width 964 height 380
click at [490, 378] on link "Ageless Evolution Ticket.pdf" at bounding box center [539, 384] width 150 height 13
click at [532, 344] on link "Ageless Evolution Ticket.pdf" at bounding box center [539, 342] width 150 height 13
